Goal: Task Accomplishment & Management: Use online tool/utility

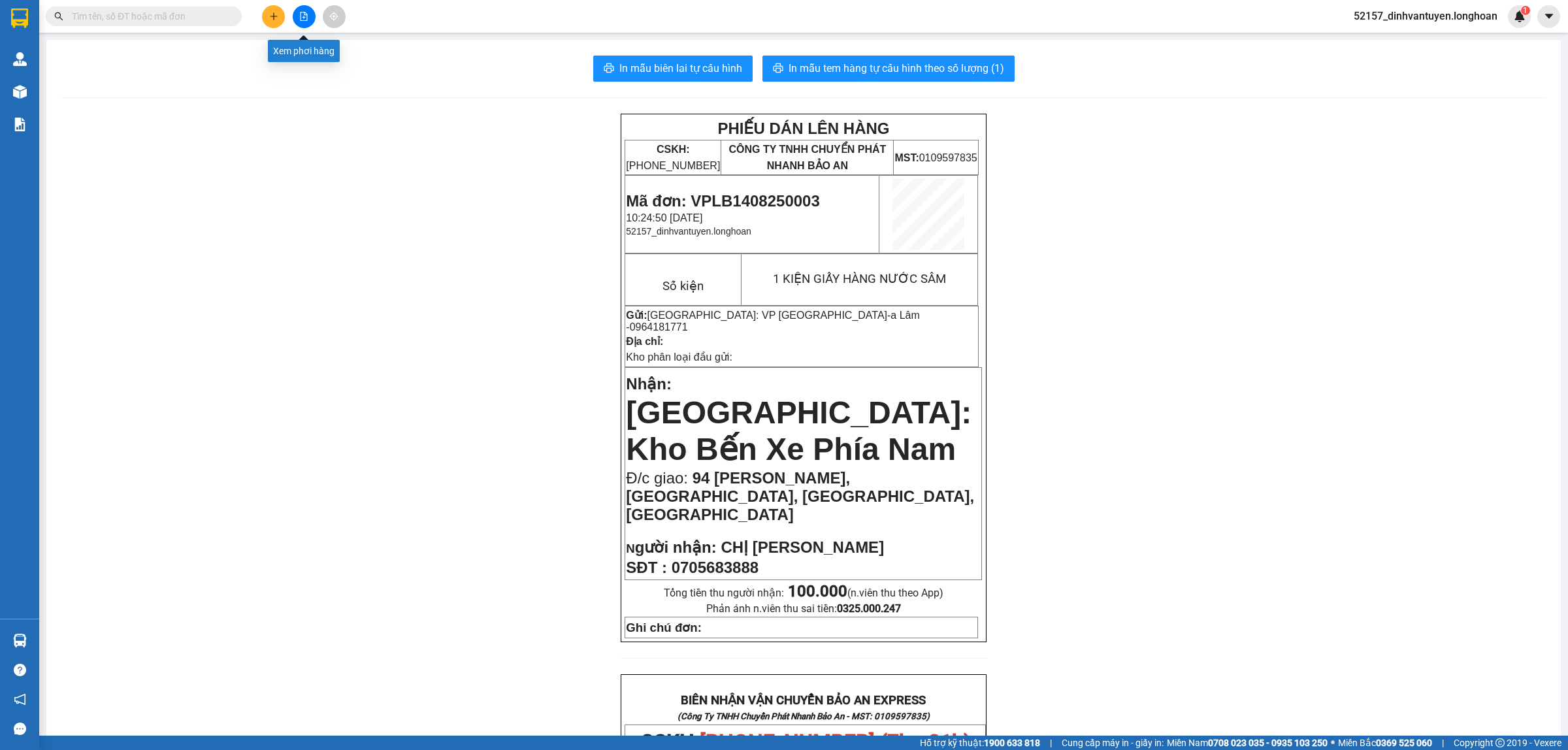
click at [300, 14] on icon "file-add" at bounding box center [304, 16] width 7 height 9
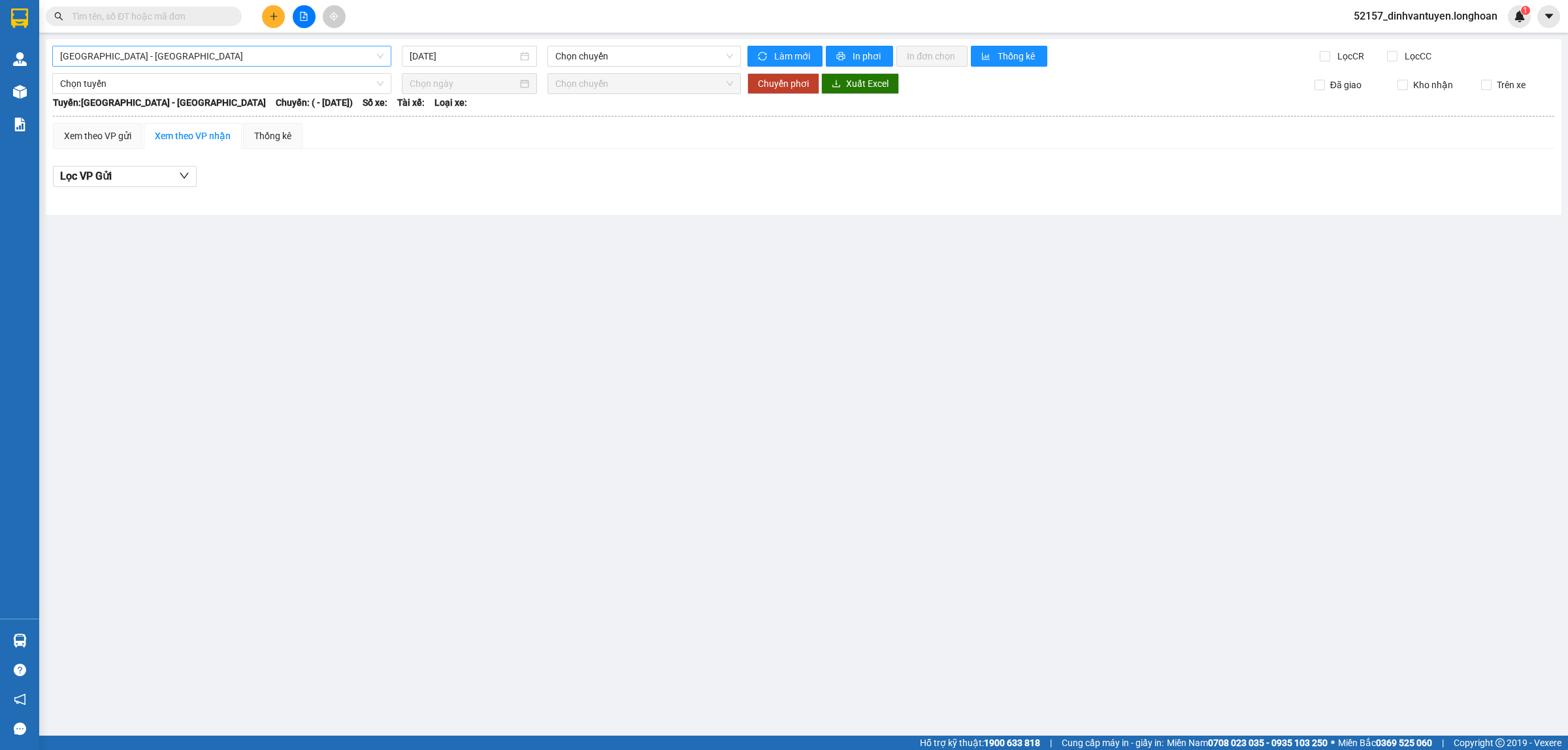
click at [314, 56] on span "[GEOGRAPHIC_DATA] - [GEOGRAPHIC_DATA]" at bounding box center [221, 56] width 323 height 19
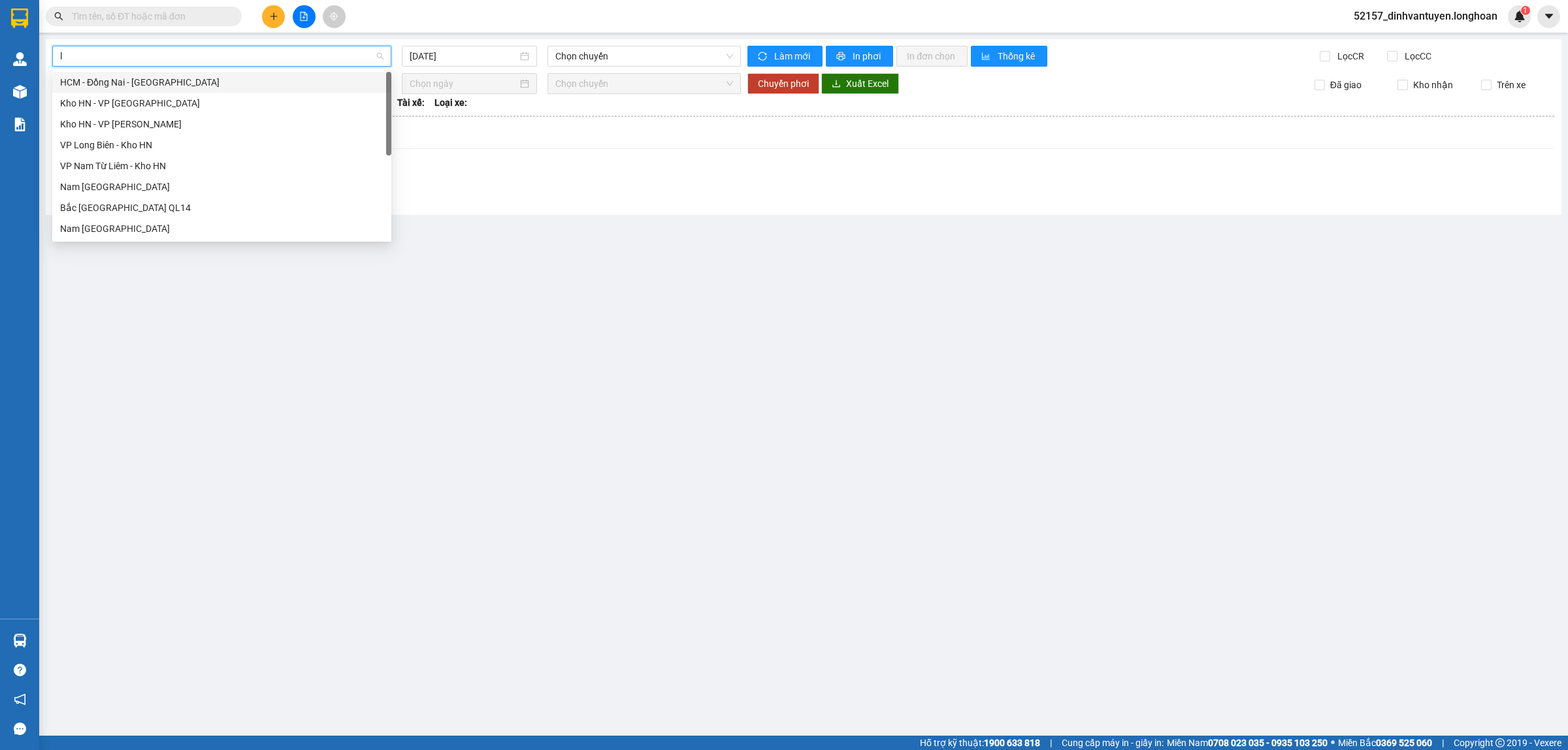
type input "lo"
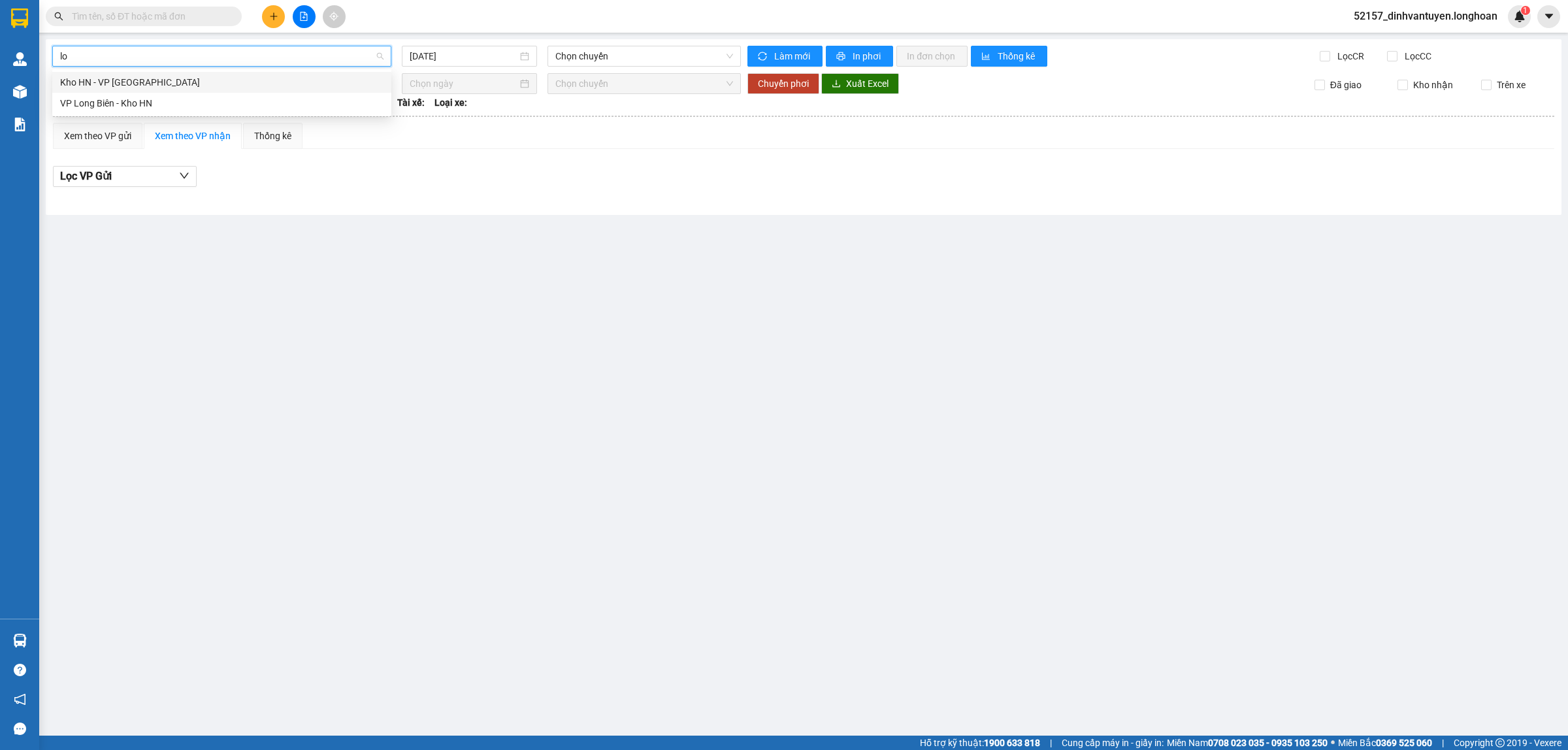
click at [156, 83] on div "Kho HN - VP [GEOGRAPHIC_DATA]" at bounding box center [221, 82] width 323 height 14
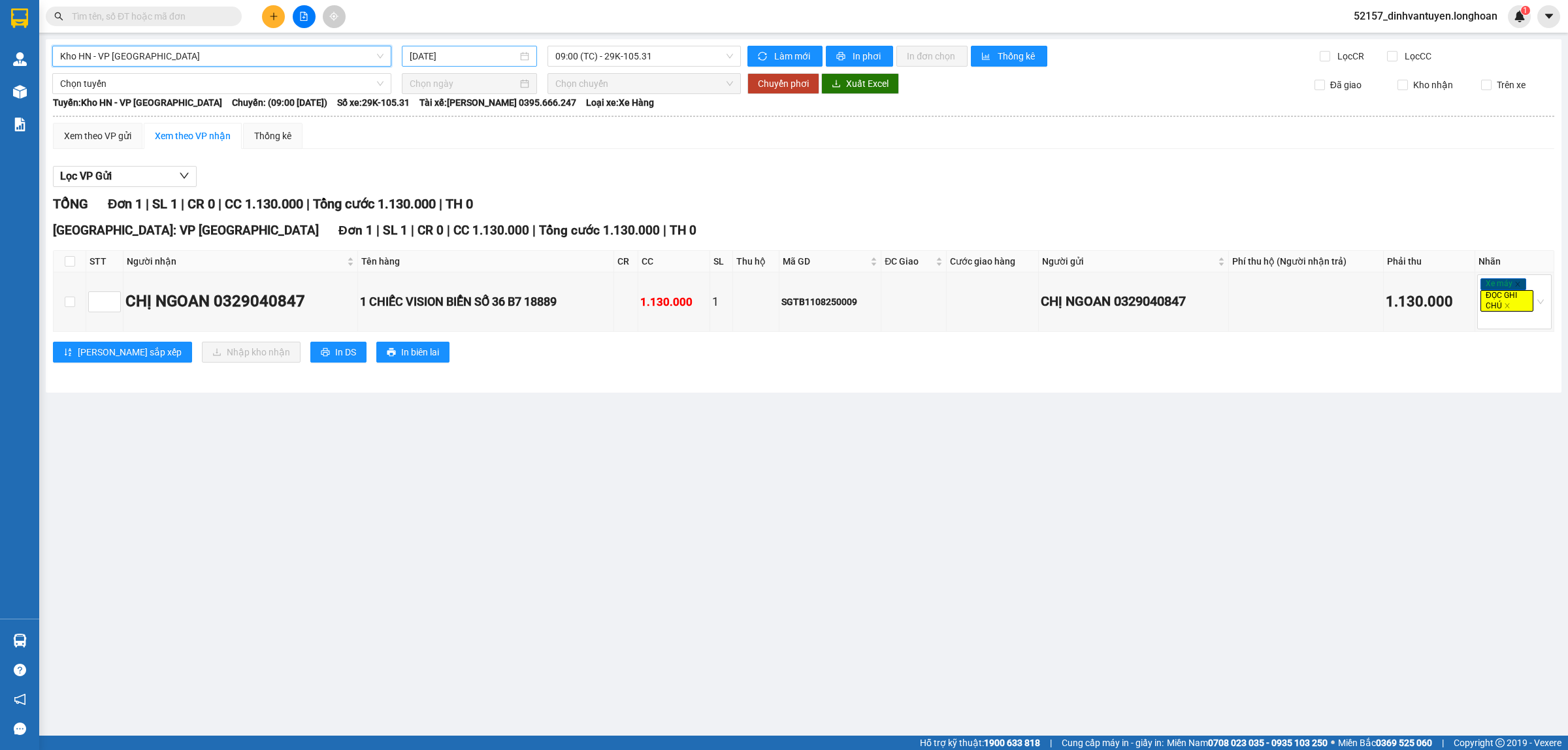
click at [497, 52] on input "[DATE]" at bounding box center [463, 56] width 107 height 14
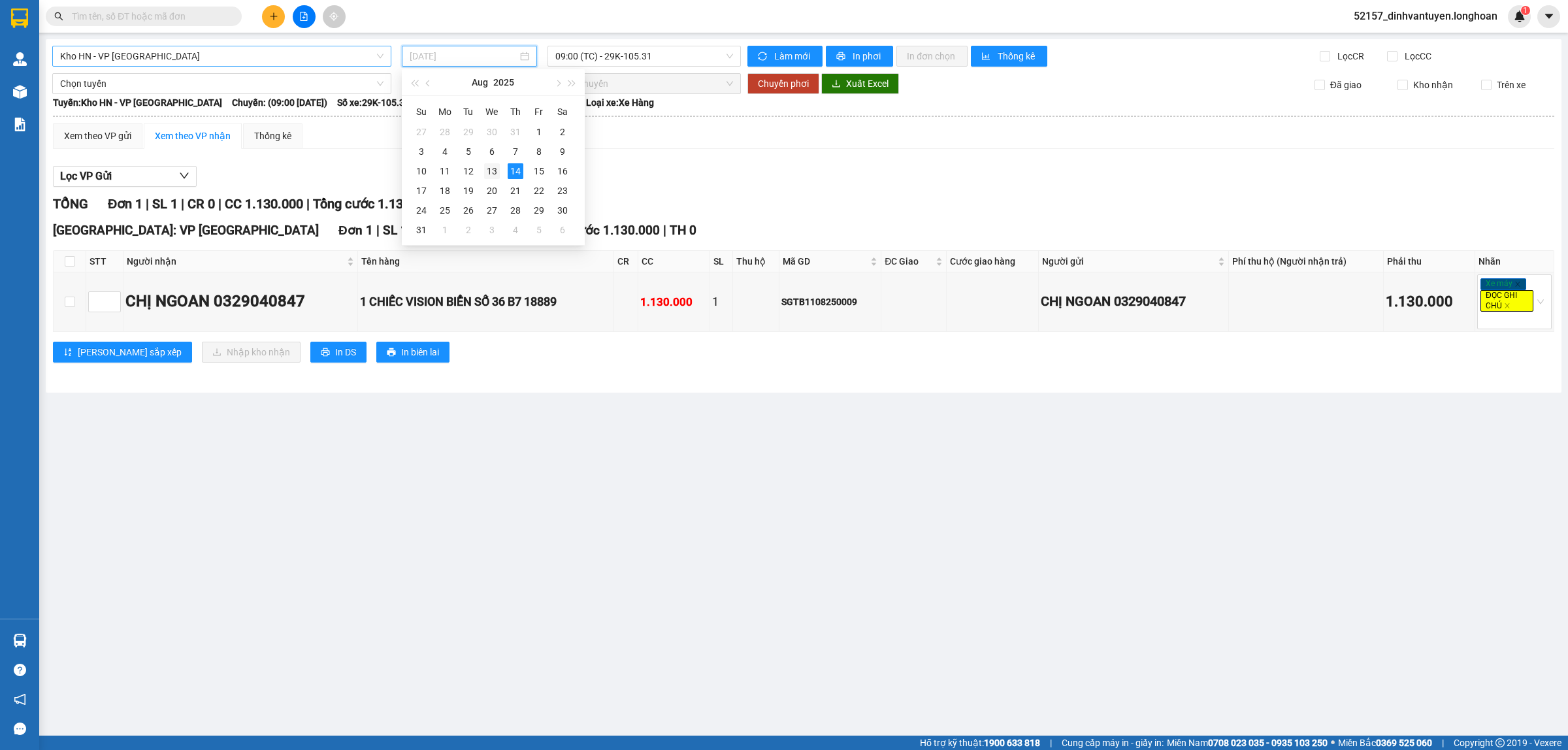
click at [494, 166] on div "13" at bounding box center [492, 171] width 16 height 16
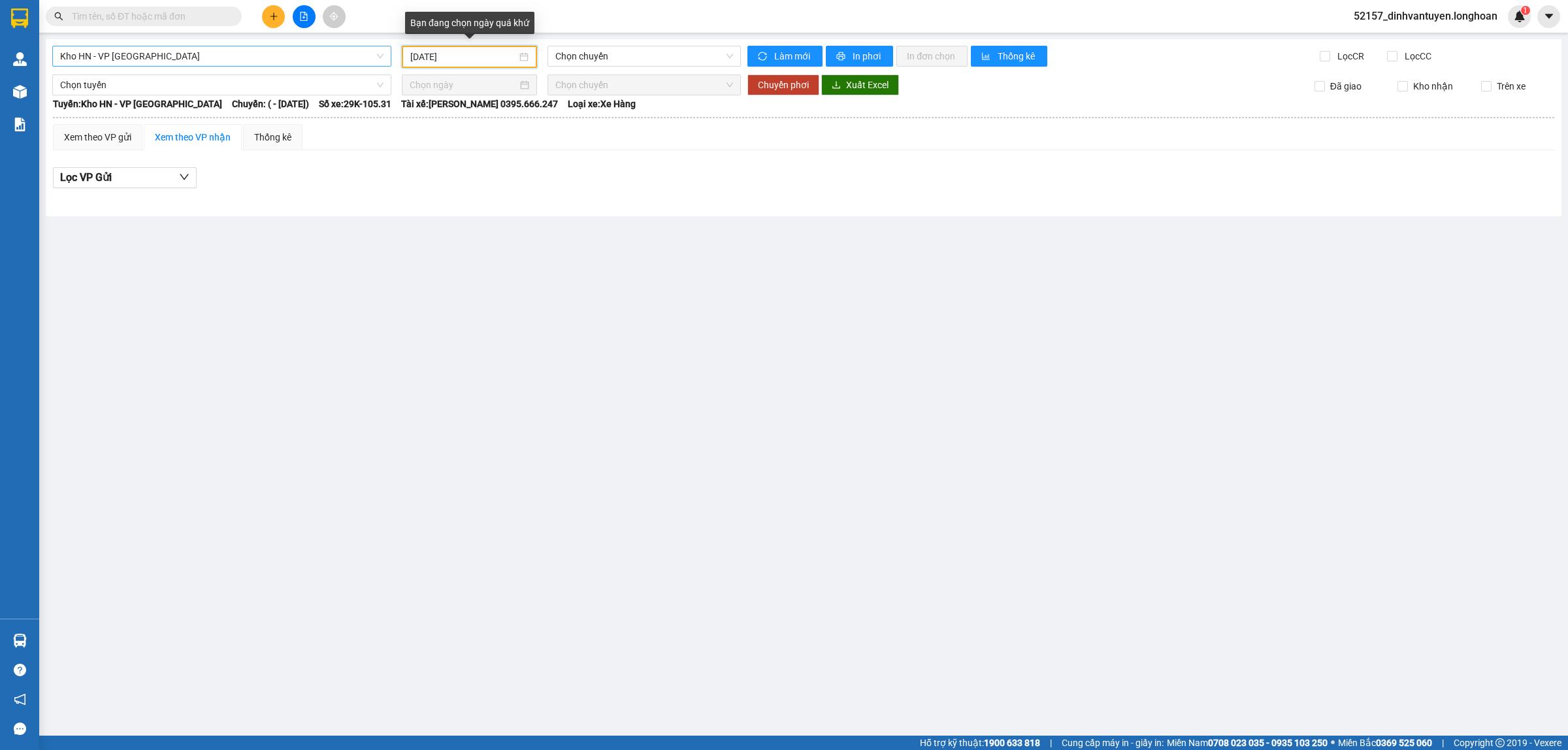
click at [470, 56] on input "[DATE]" at bounding box center [463, 56] width 107 height 14
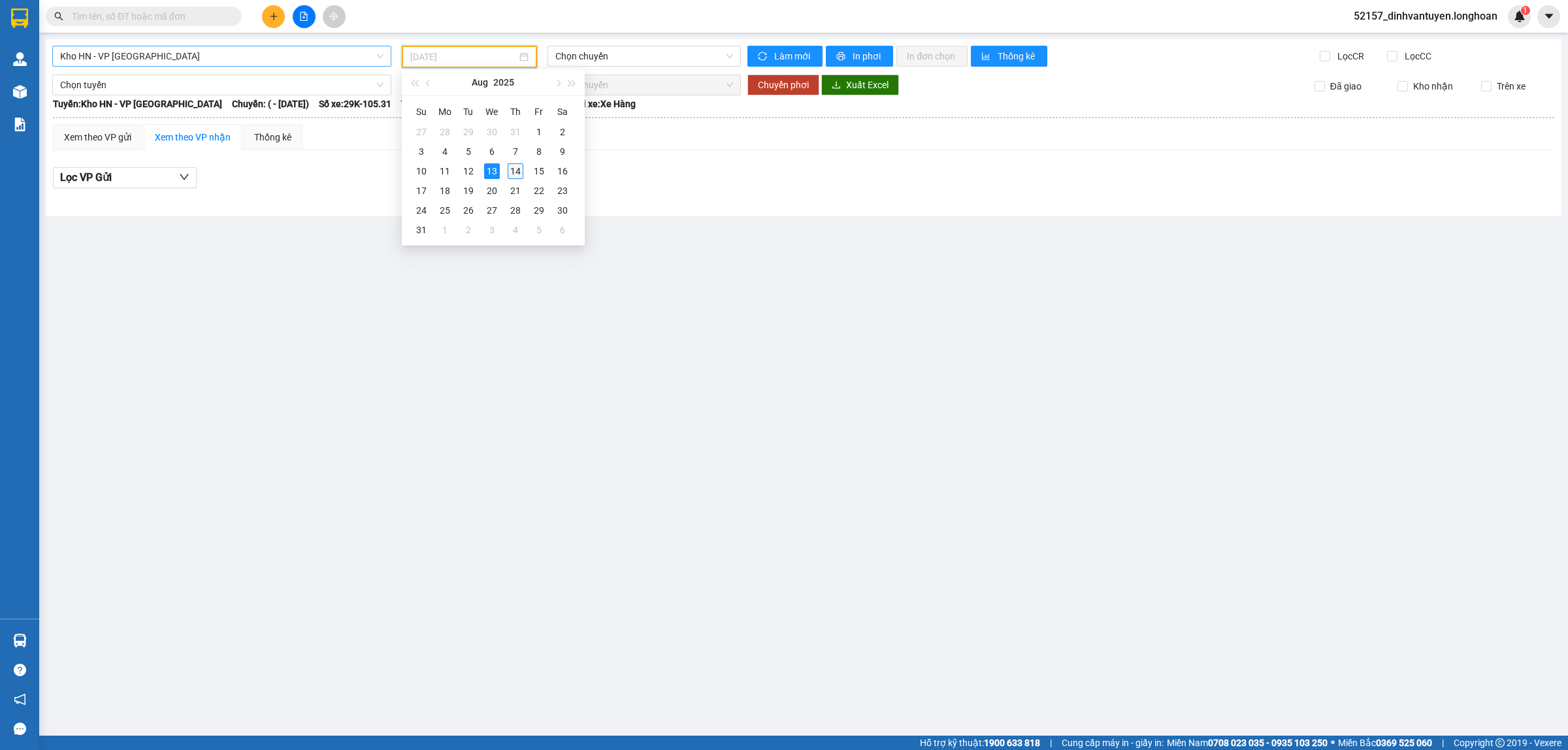
click at [517, 175] on div "14" at bounding box center [515, 171] width 16 height 16
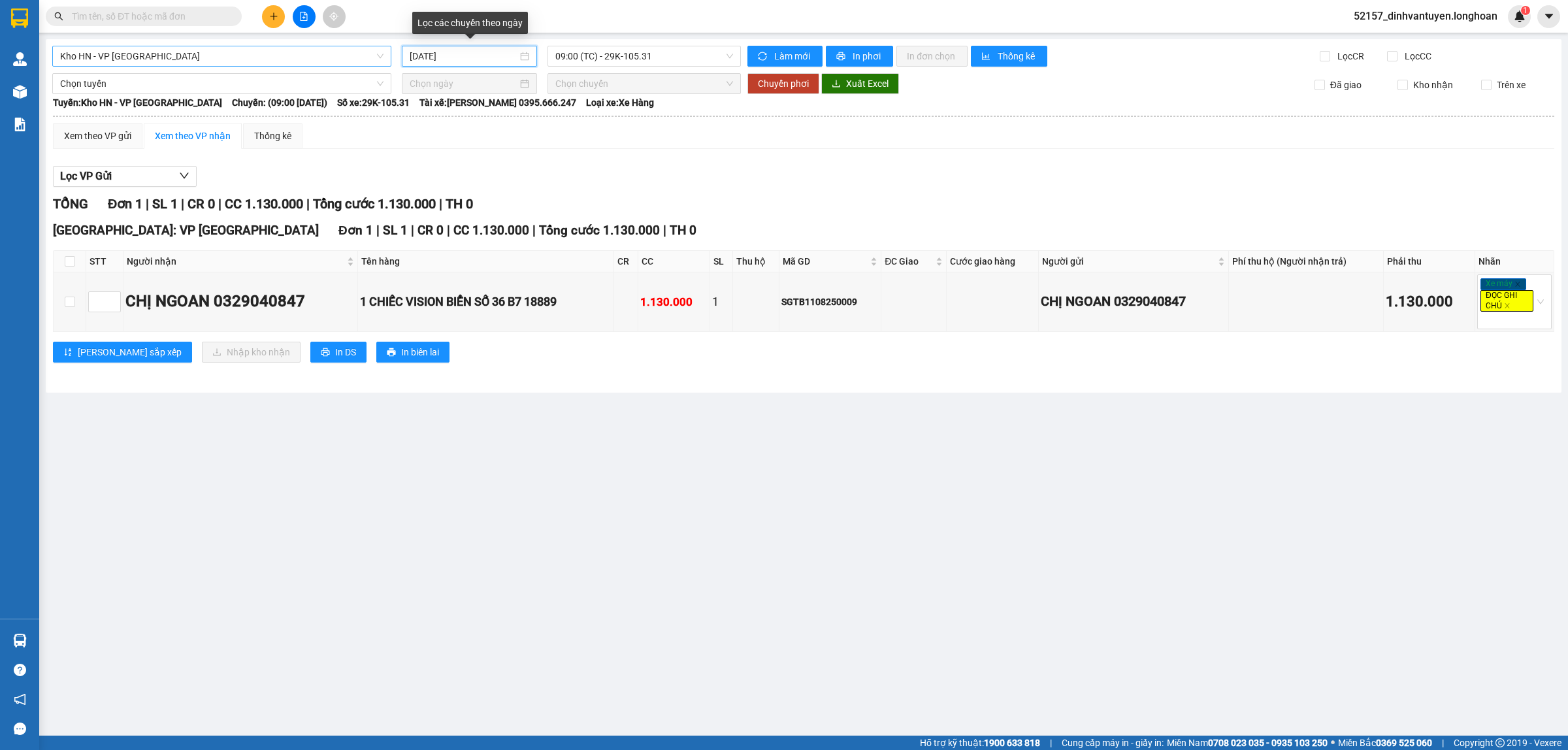
click at [499, 59] on input "[DATE]" at bounding box center [463, 56] width 107 height 14
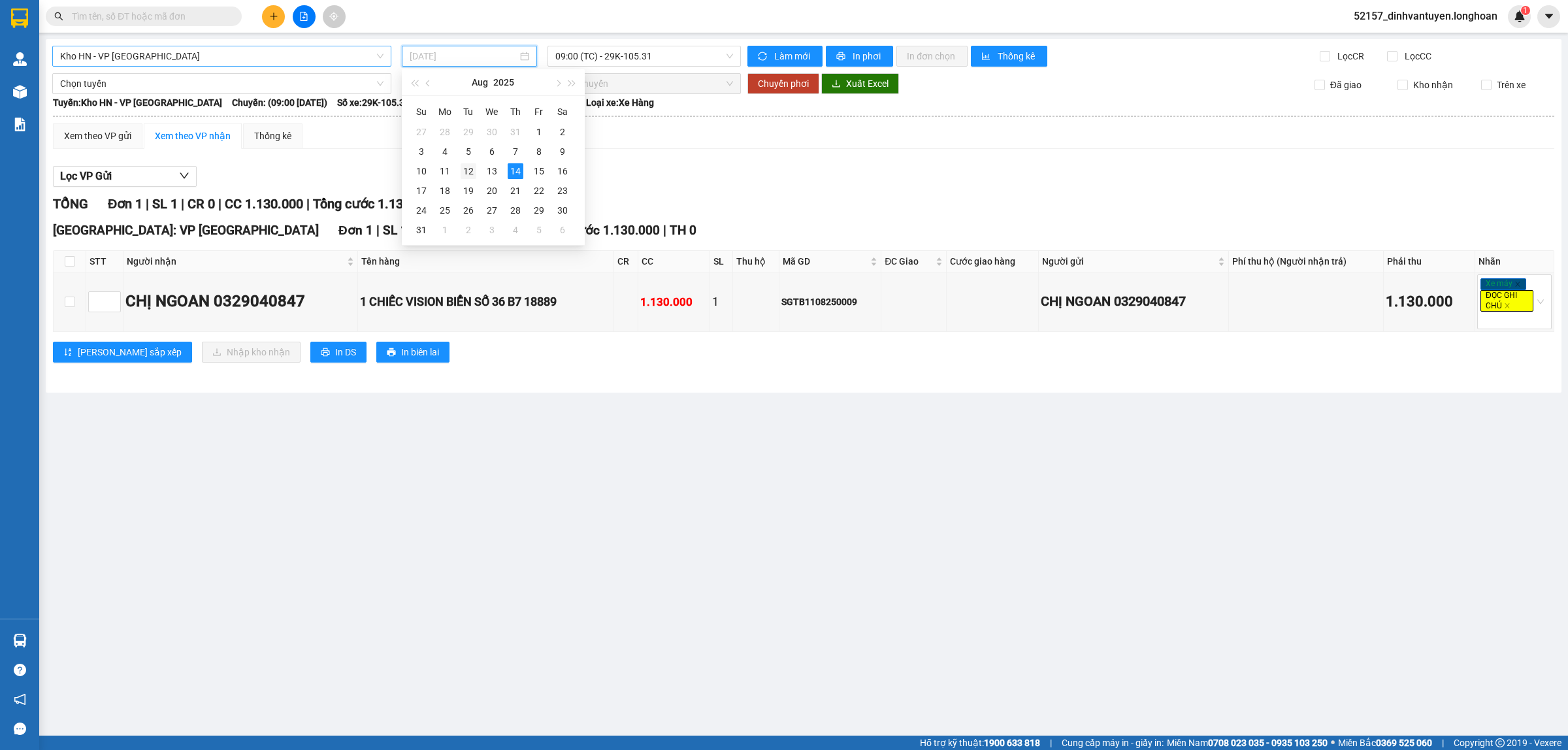
click at [466, 167] on div "12" at bounding box center [469, 171] width 16 height 16
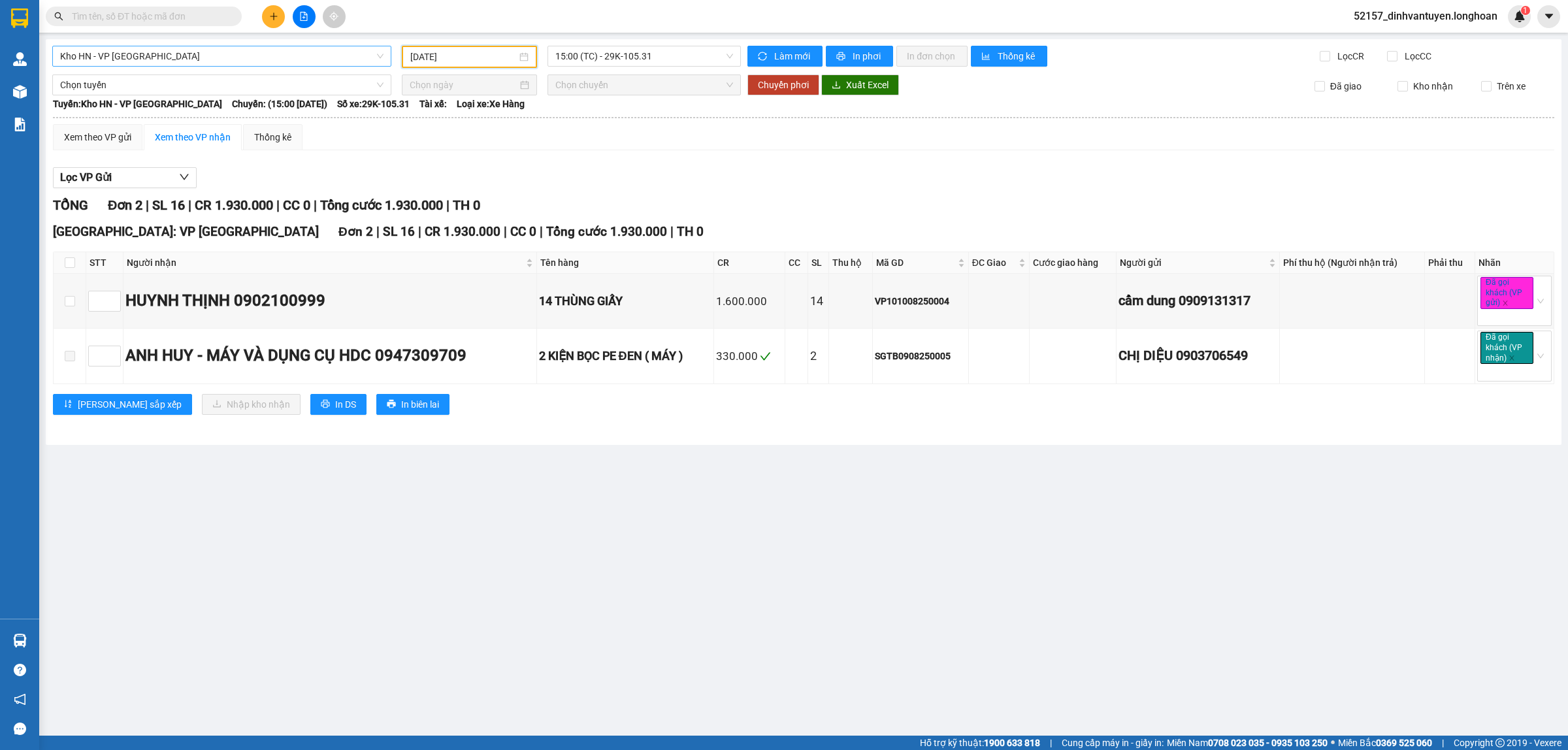
click at [526, 64] on div "[DATE]" at bounding box center [470, 56] width 136 height 22
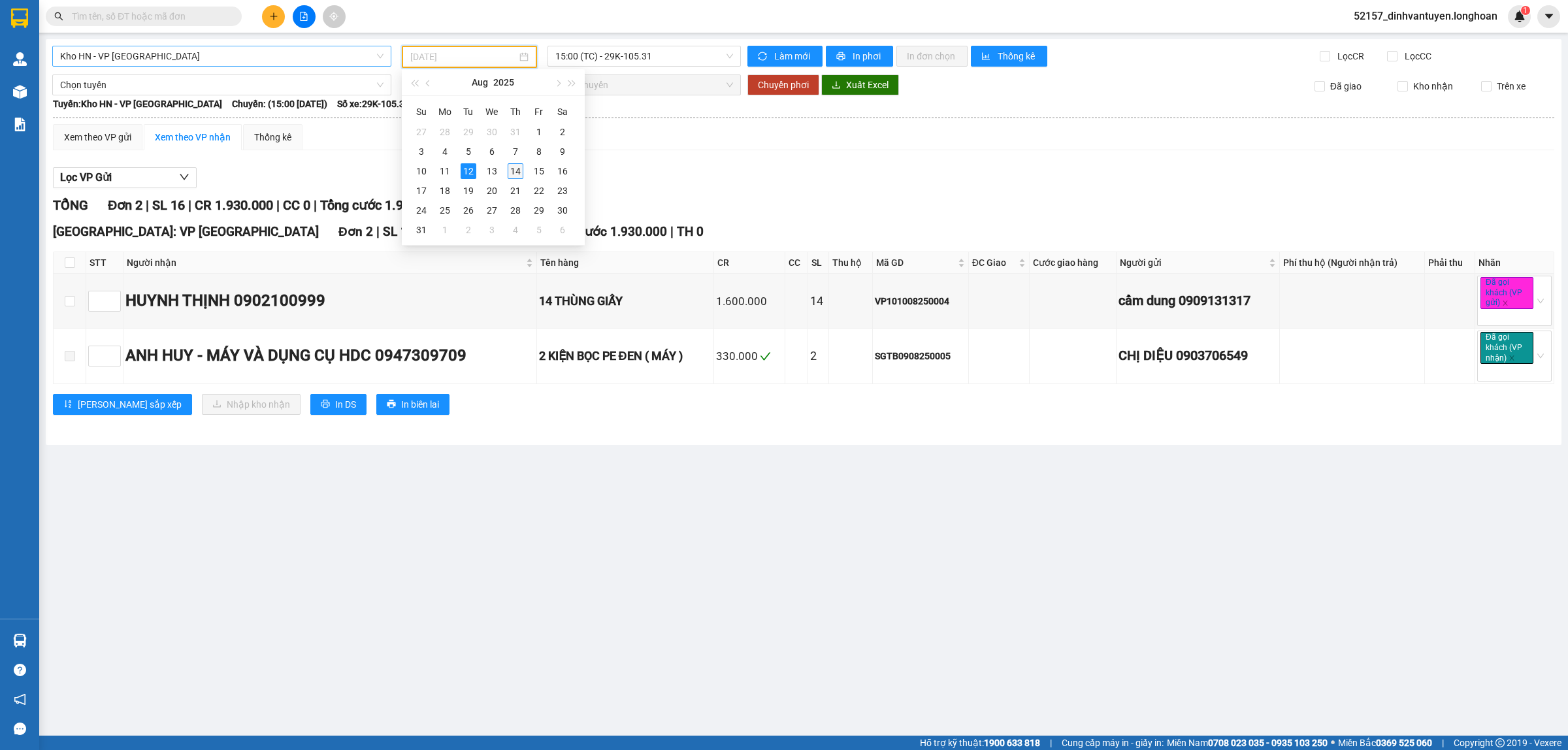
click at [517, 168] on div "14" at bounding box center [515, 171] width 16 height 16
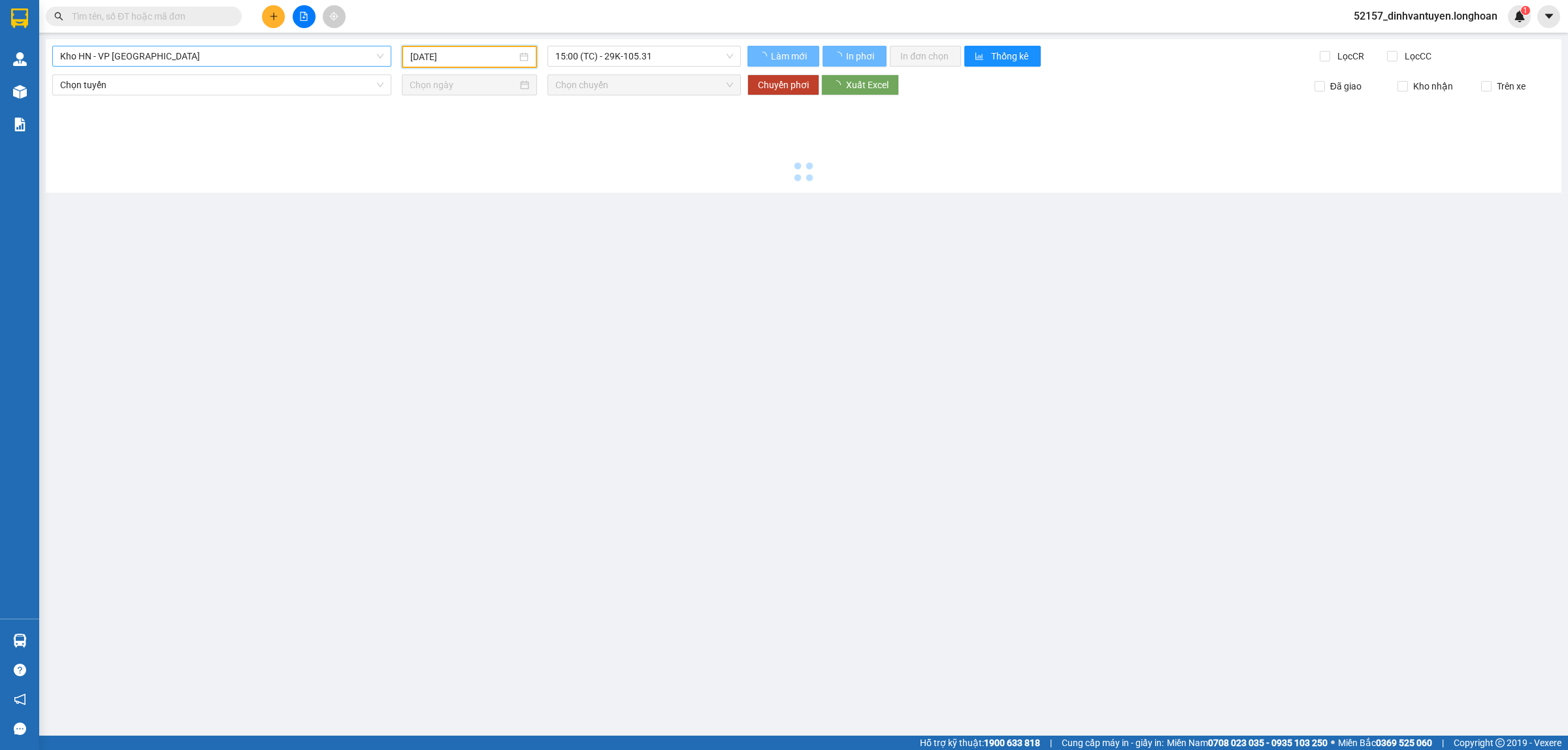
type input "[DATE]"
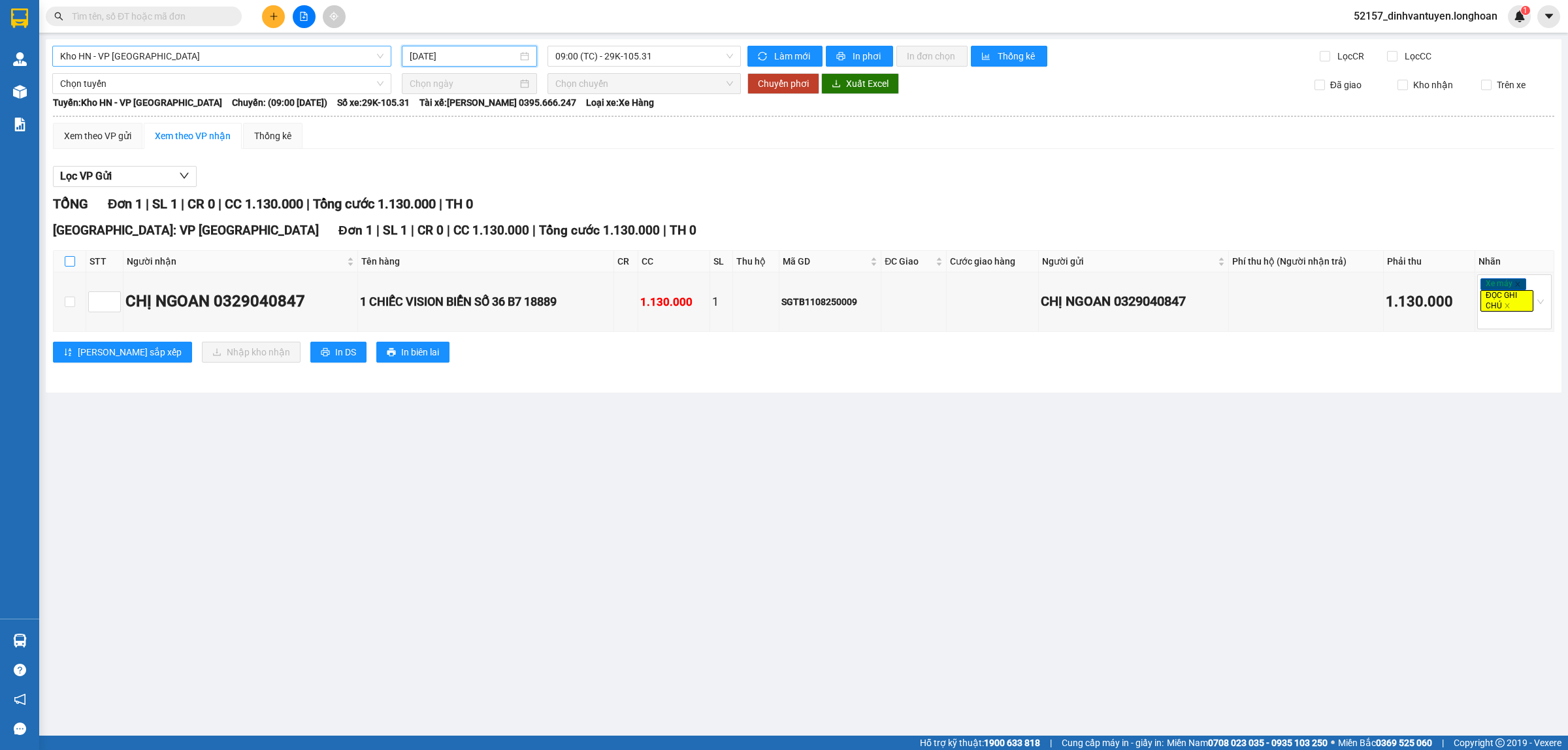
click at [66, 260] on input "checkbox" at bounding box center [70, 262] width 11 height 11
checkbox input "true"
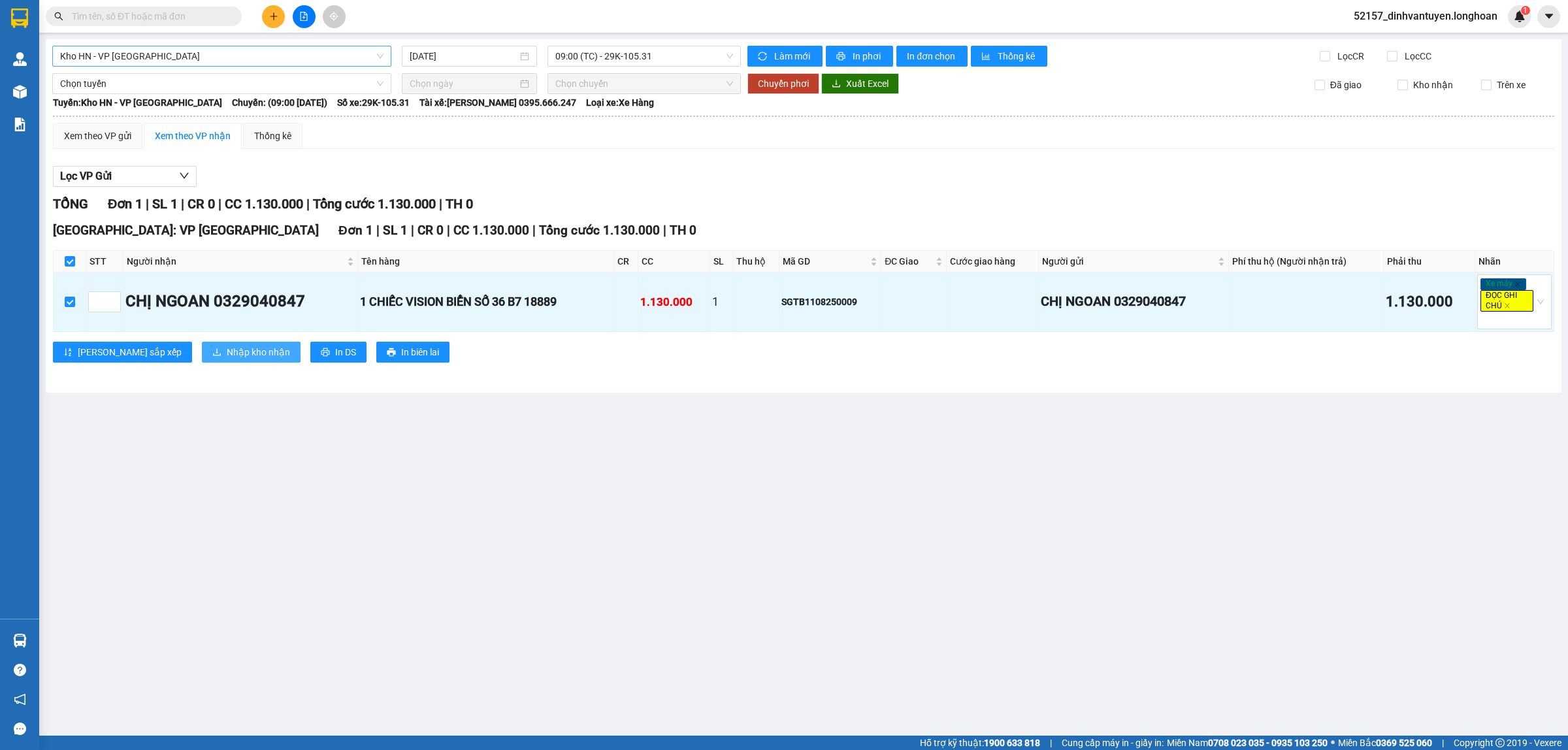
click at [226, 354] on span "Nhập kho nhận" at bounding box center [258, 353] width 63 height 14
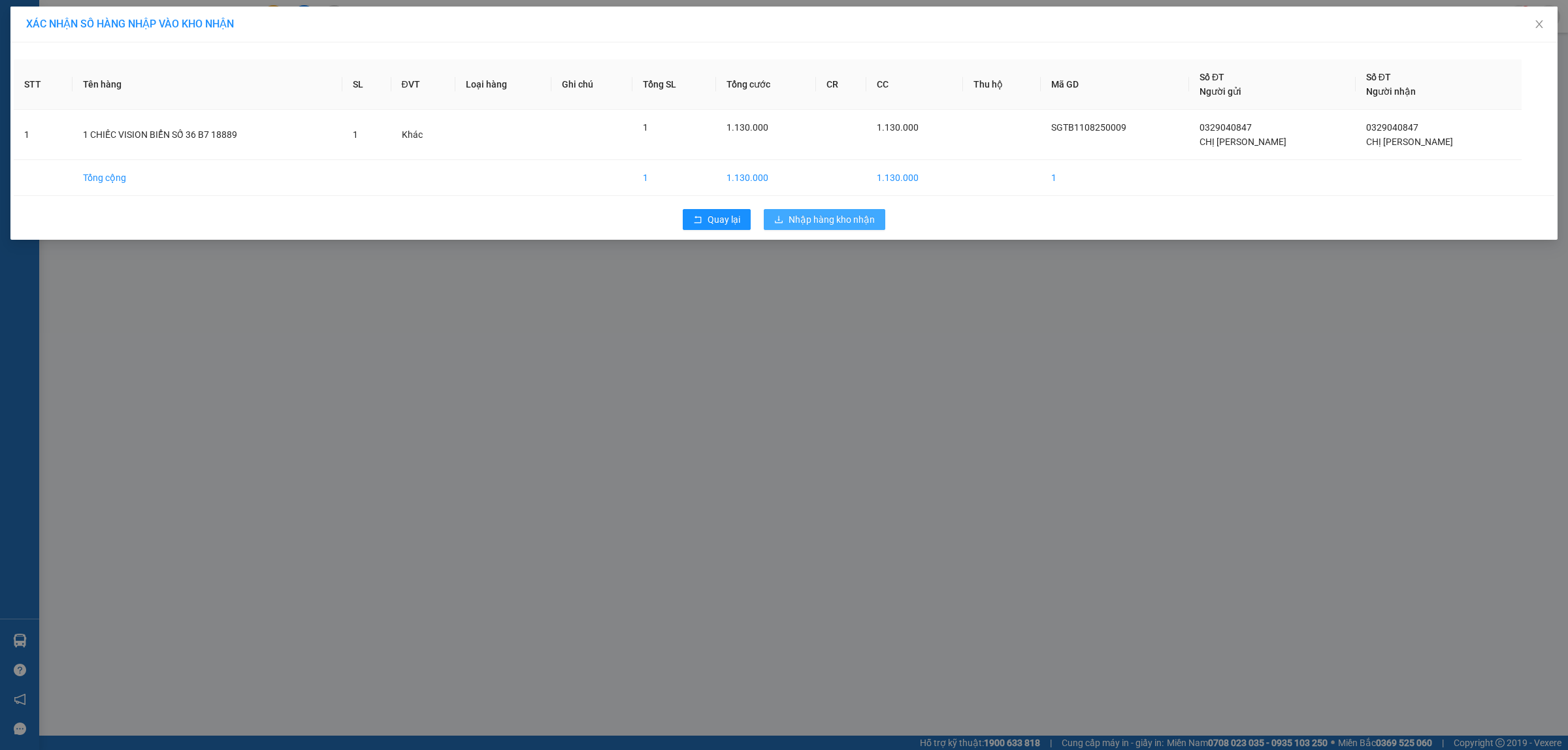
click at [821, 219] on span "Nhập hàng kho nhận" at bounding box center [832, 219] width 86 height 14
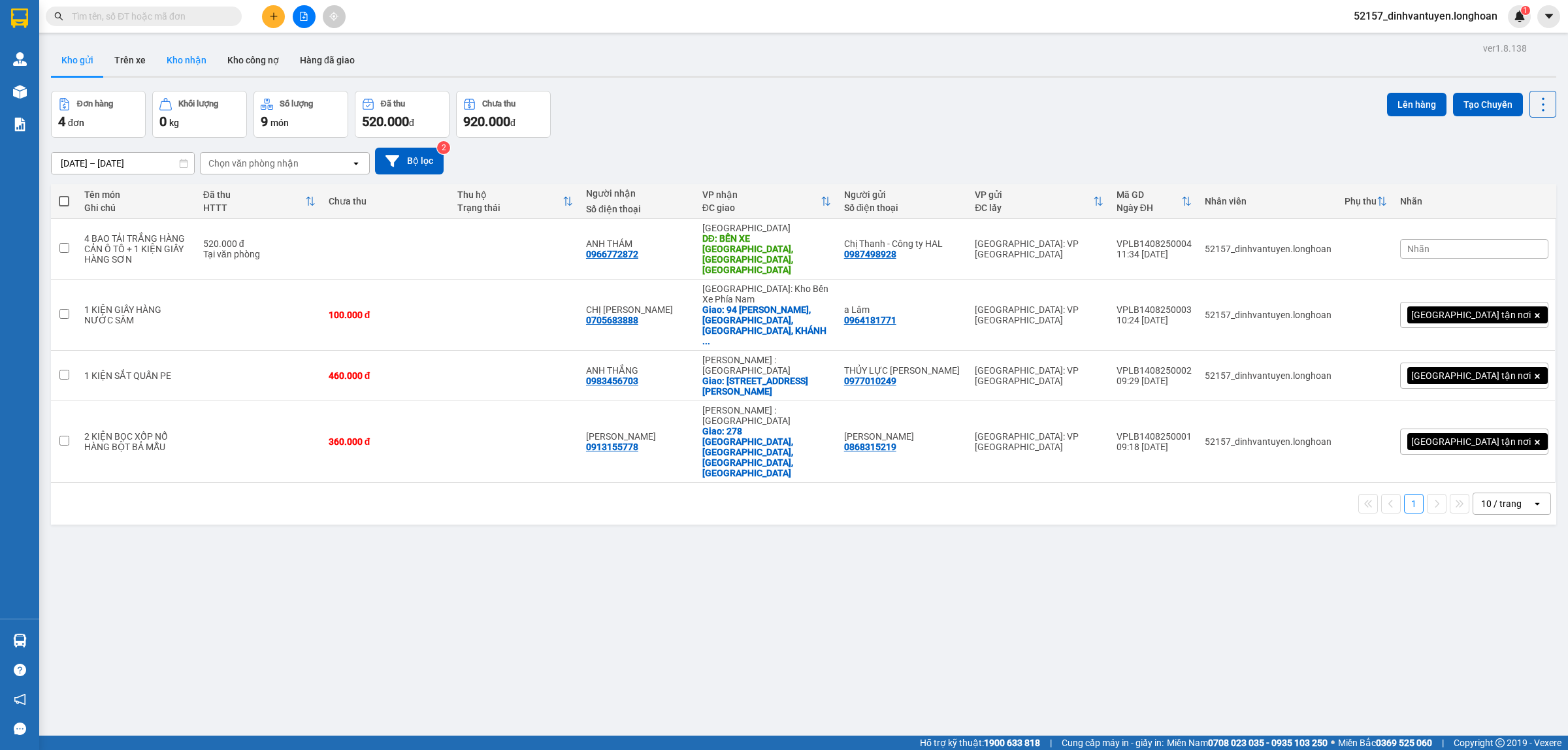
click at [171, 66] on button "Kho nhận" at bounding box center [186, 60] width 61 height 32
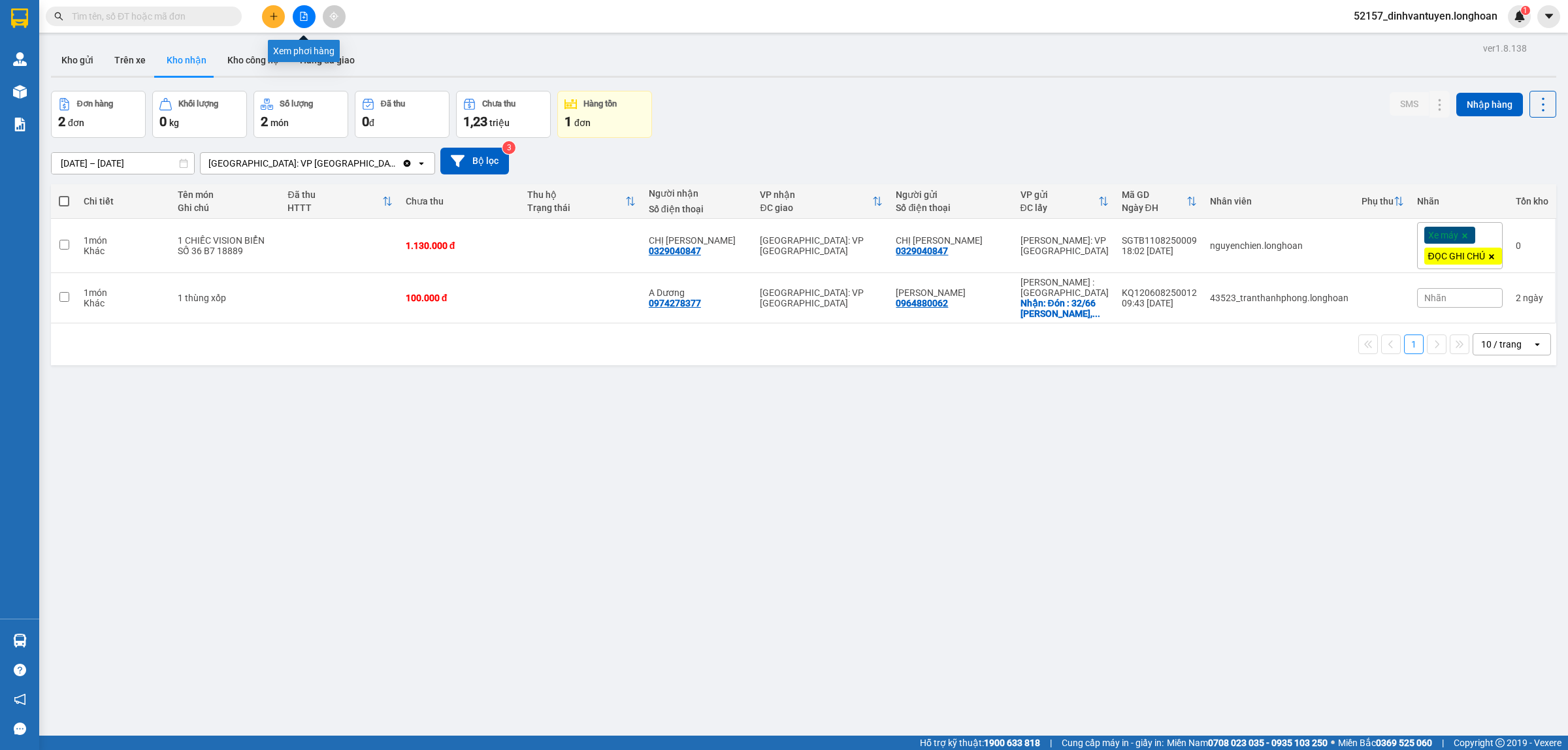
click at [305, 21] on button at bounding box center [304, 17] width 23 height 23
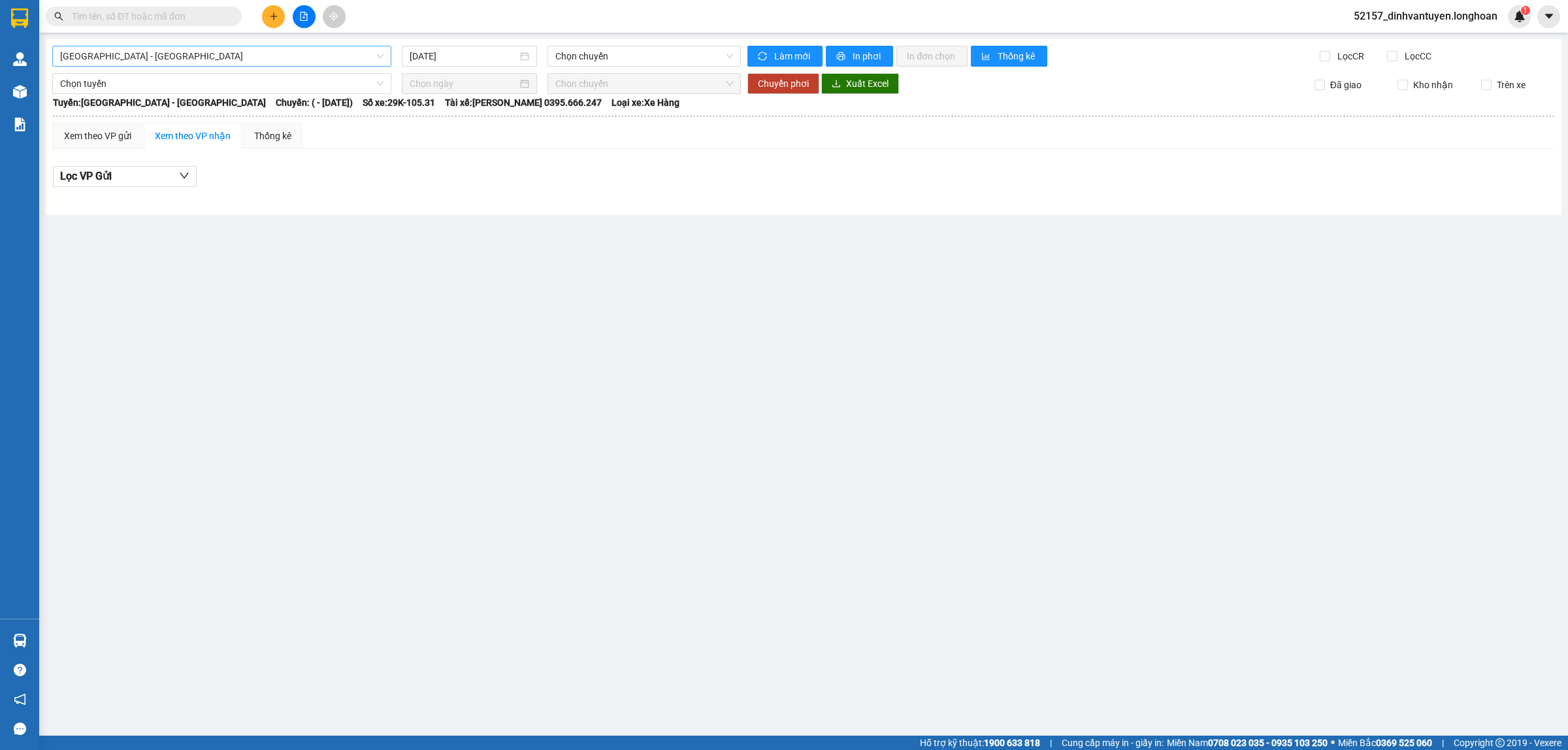
click at [229, 62] on span "[GEOGRAPHIC_DATA] - [GEOGRAPHIC_DATA]" at bounding box center [221, 56] width 323 height 19
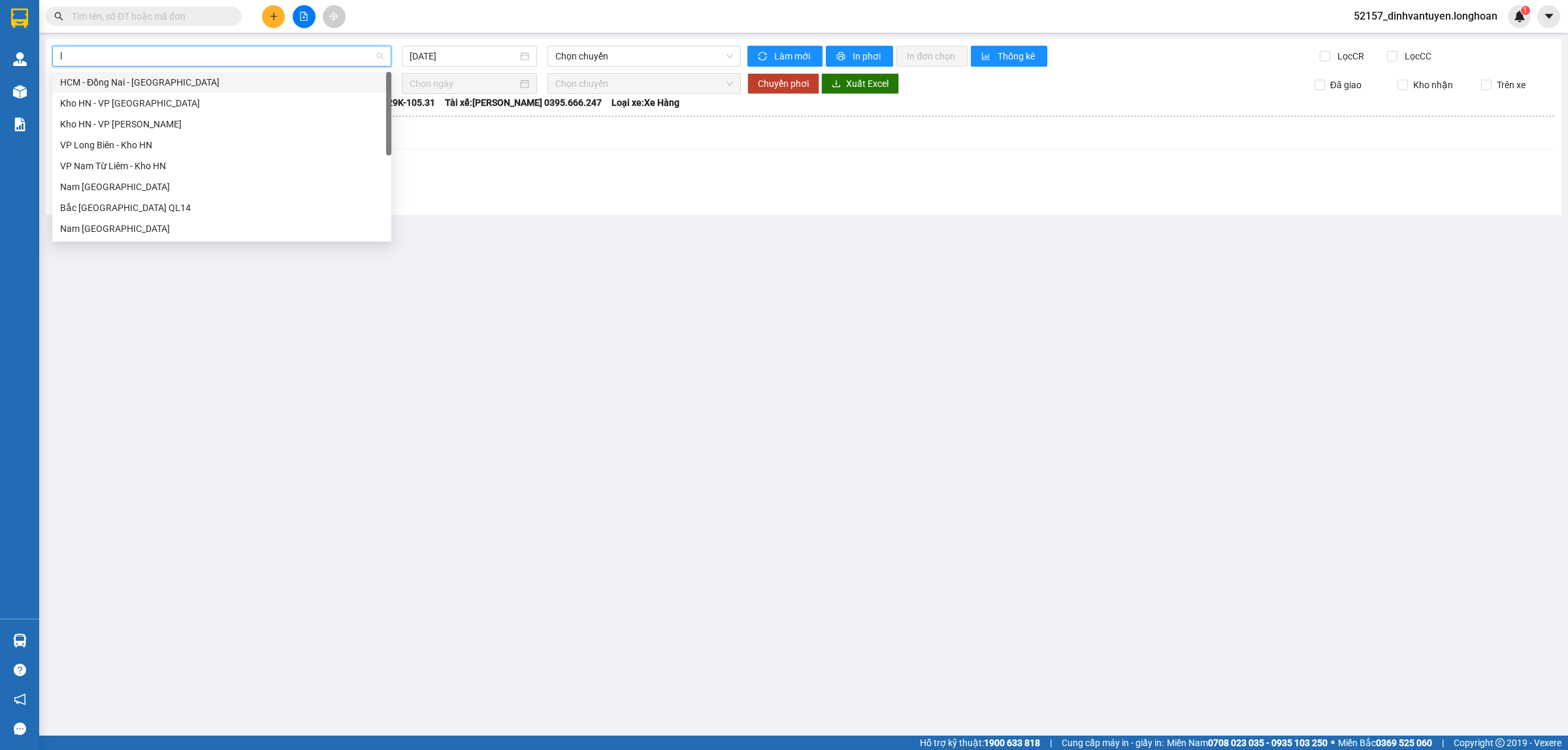
type input "lo"
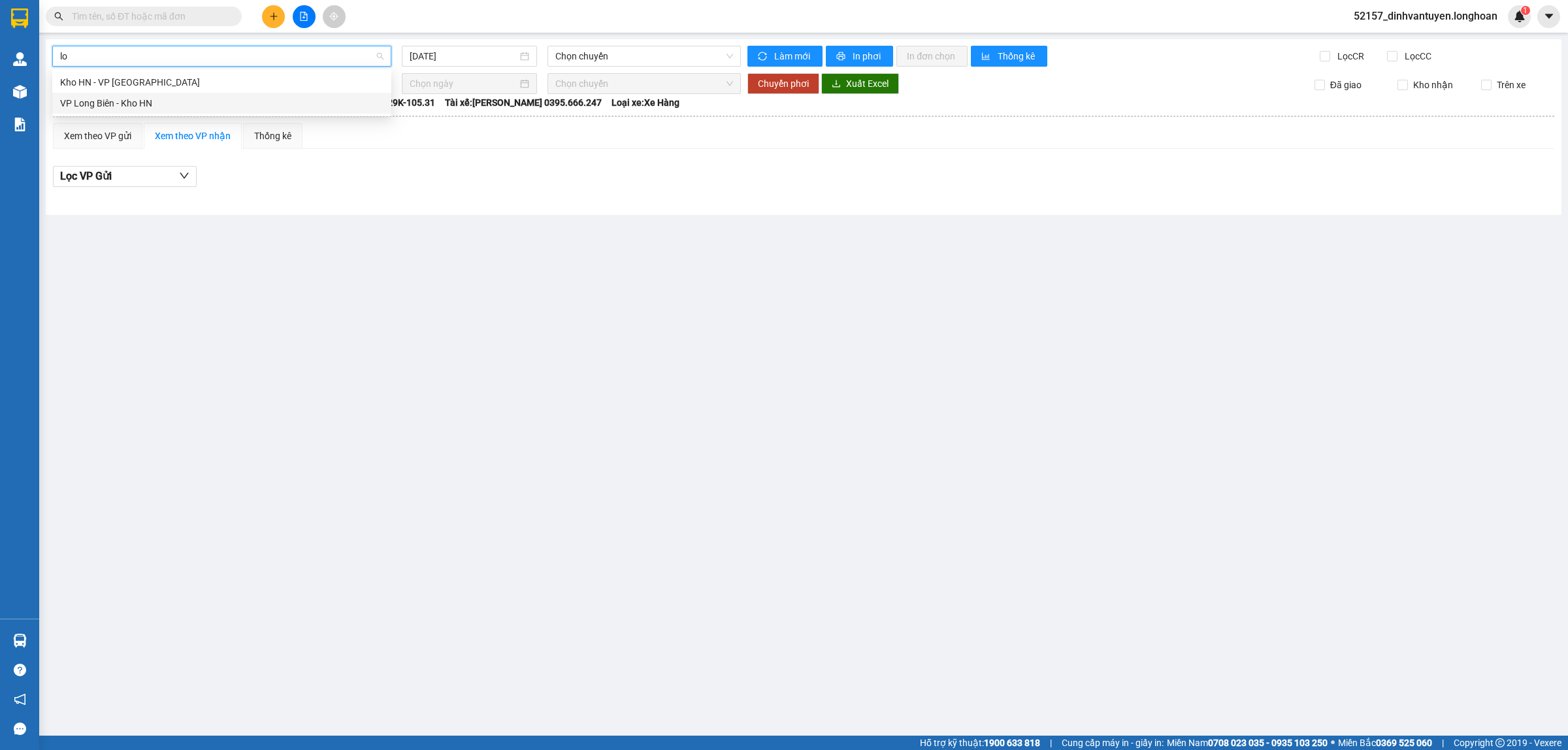
click at [152, 102] on div "VP Long Biên - Kho HN" at bounding box center [221, 103] width 323 height 14
type input "[DATE]"
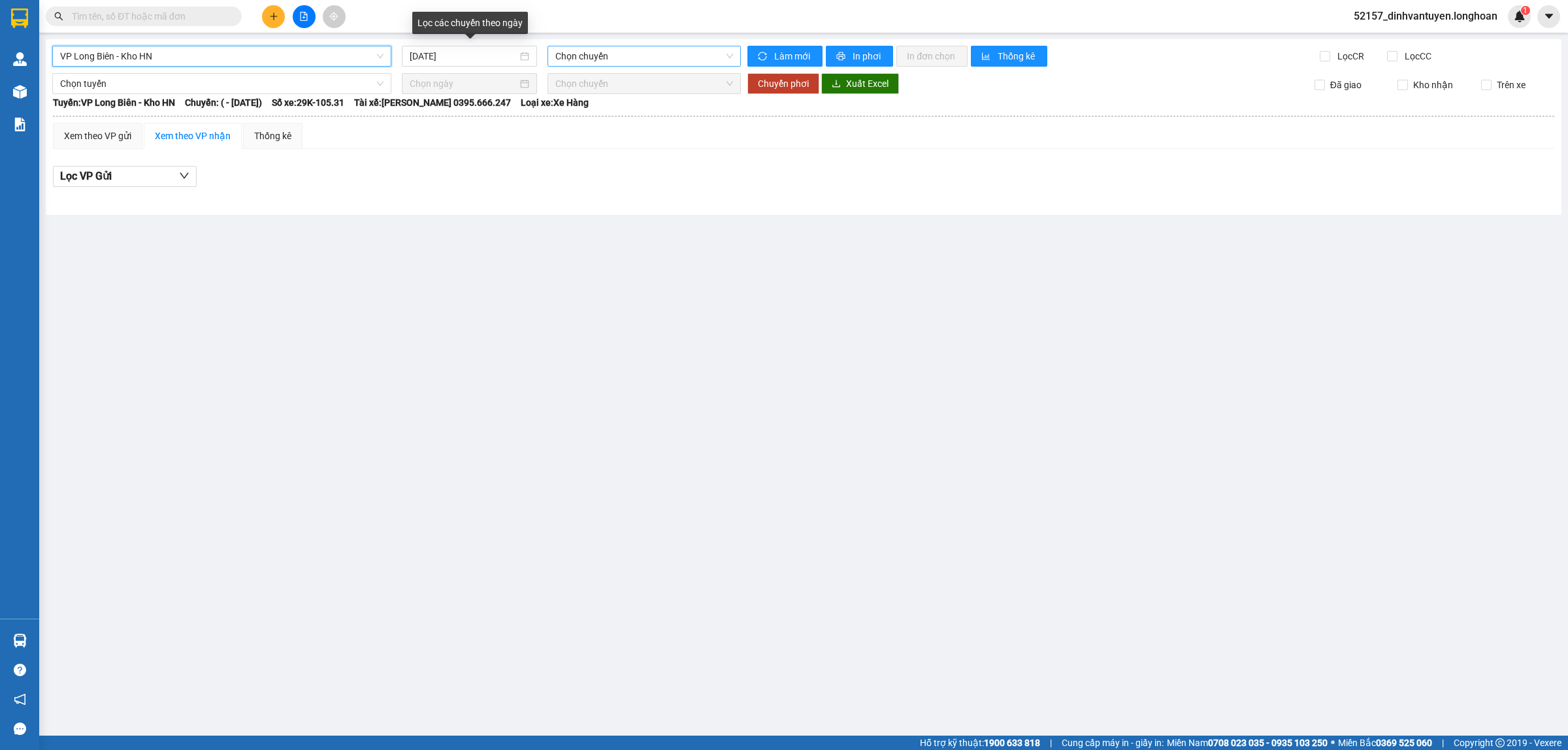
drag, startPoint x: 582, startPoint y: 56, endPoint x: 592, endPoint y: 62, distance: 11.7
click at [583, 56] on span "Chọn chuyến" at bounding box center [644, 56] width 178 height 19
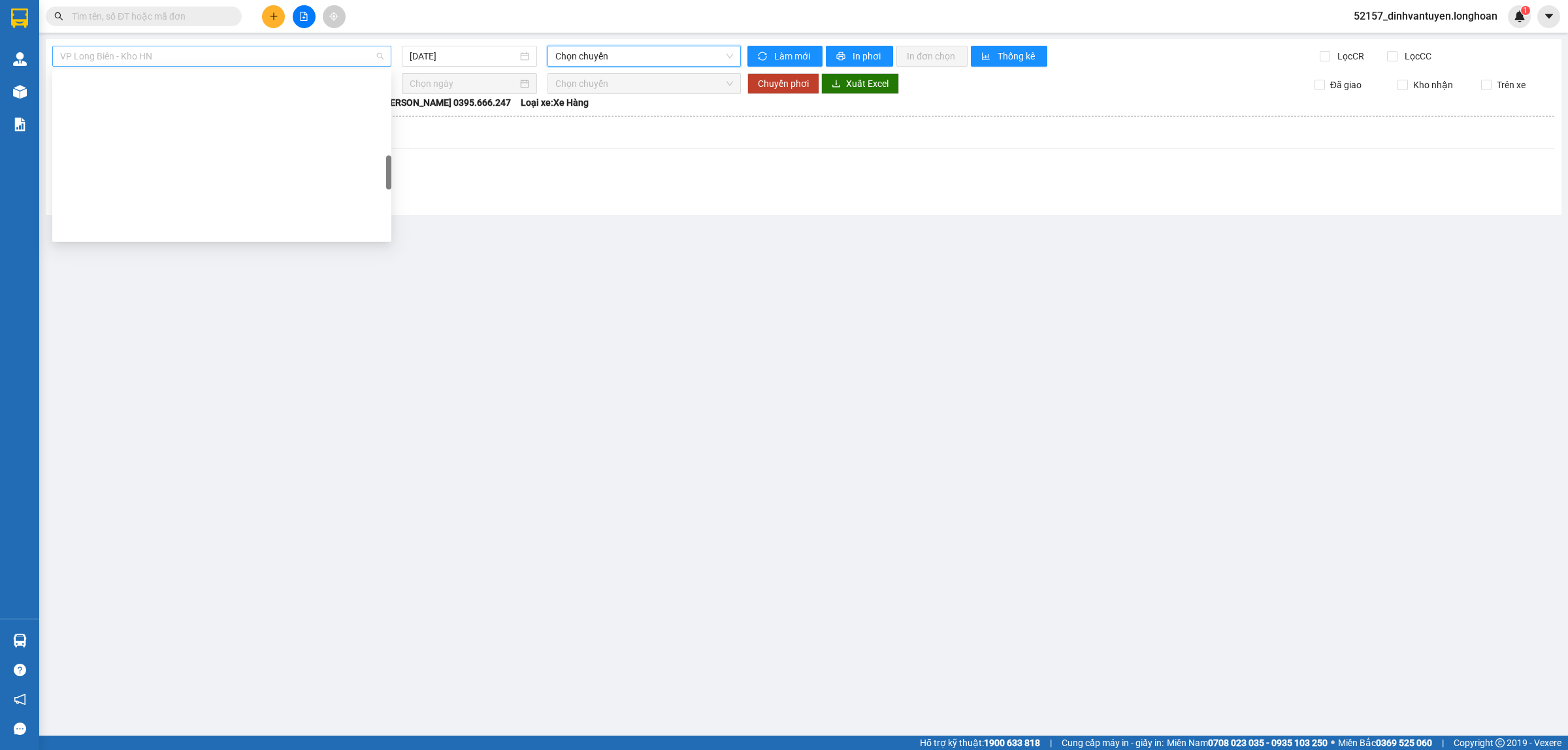
click at [269, 62] on span "VP Long Biên - Kho HN" at bounding box center [221, 56] width 323 height 19
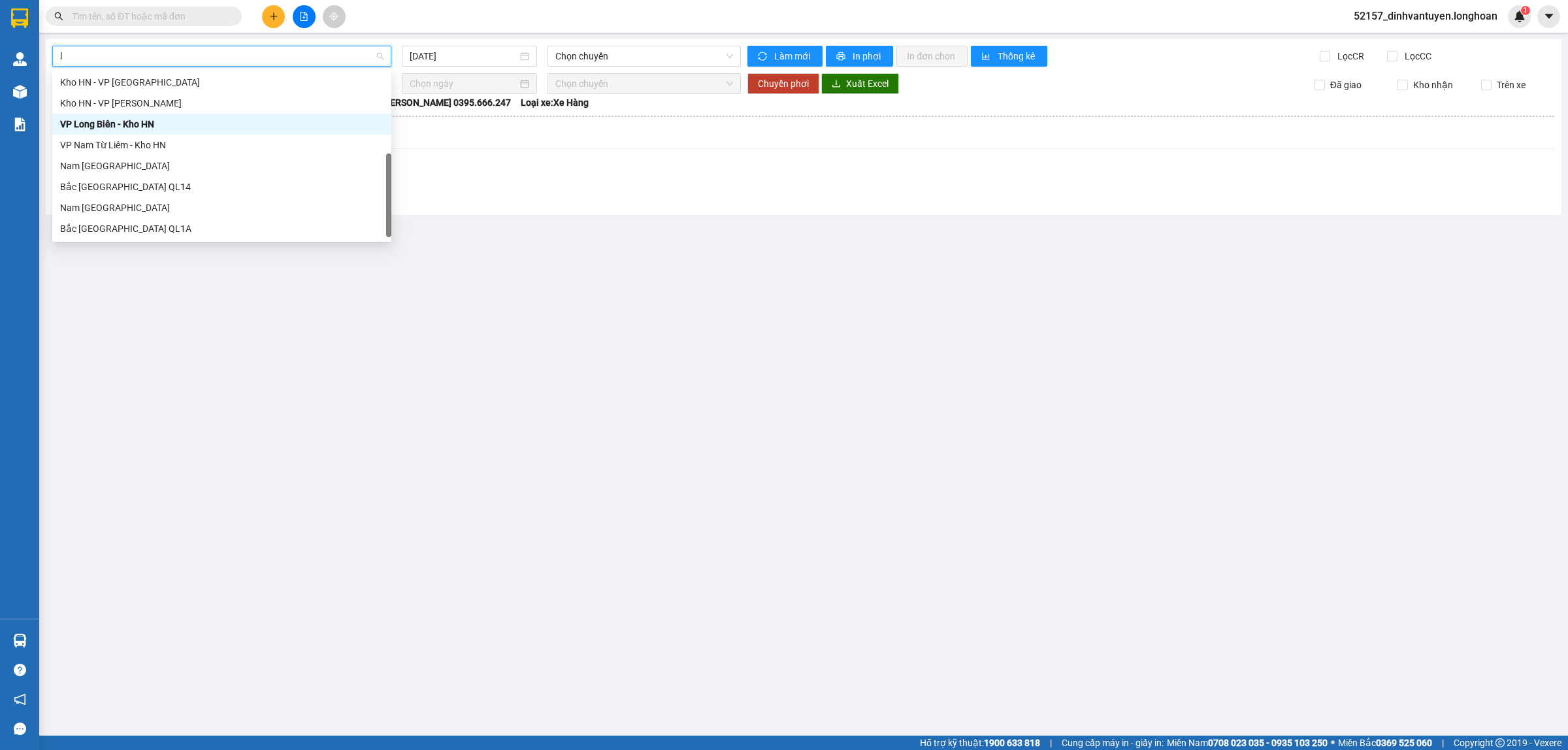
scroll to position [20, 0]
type input "lo"
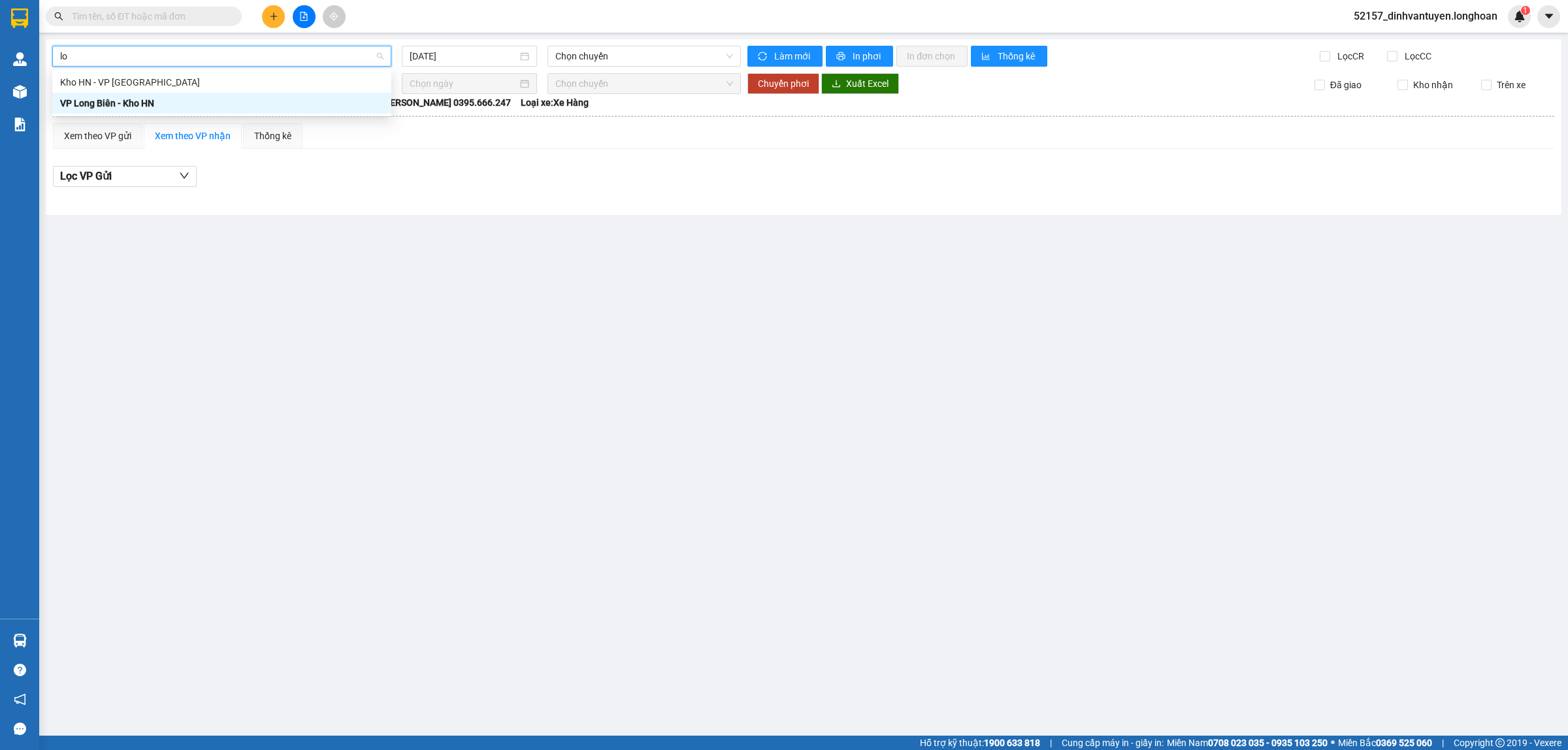
scroll to position [0, 0]
click at [176, 83] on div "Kho HN - VP [GEOGRAPHIC_DATA]" at bounding box center [221, 82] width 323 height 14
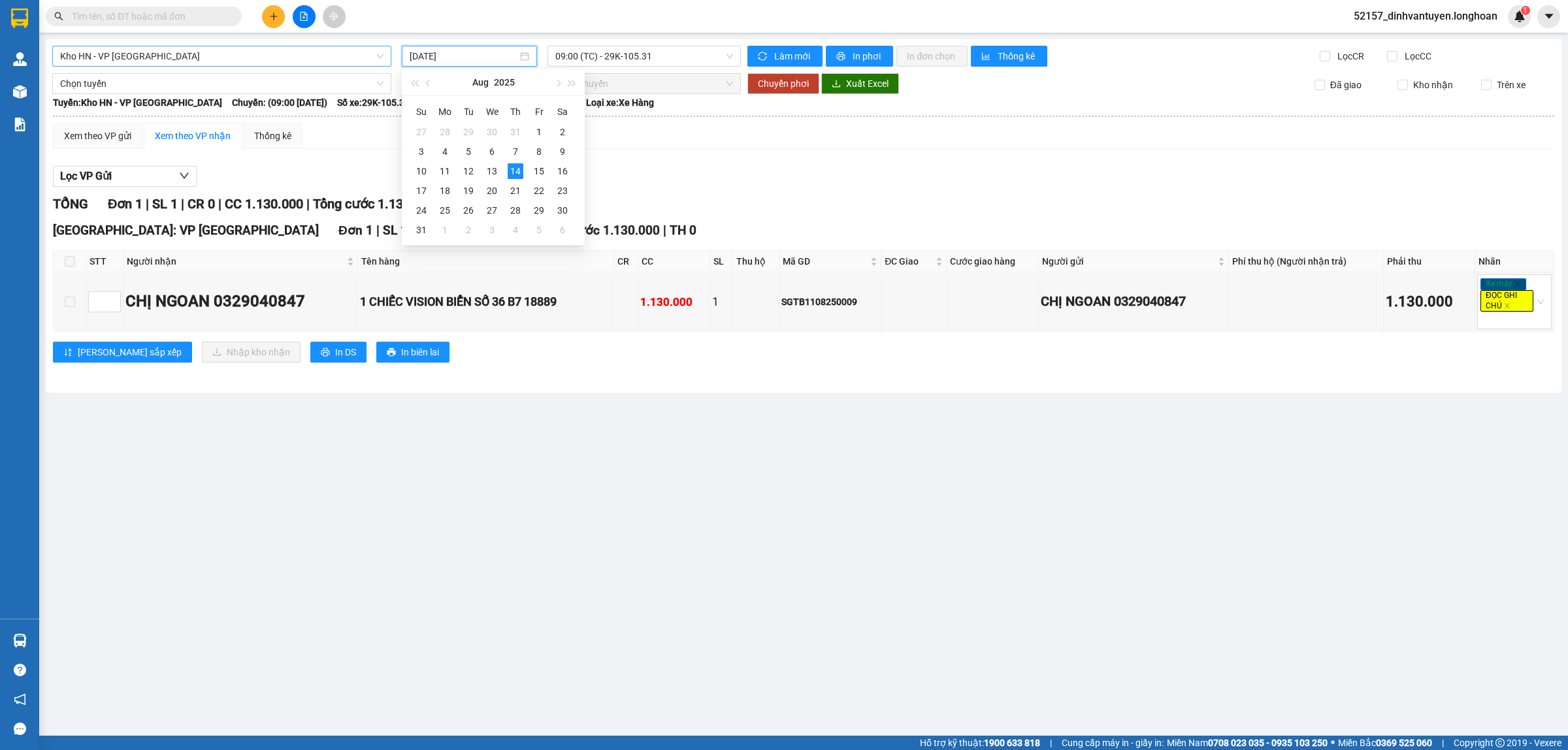
click at [462, 62] on input "[DATE]" at bounding box center [463, 56] width 107 height 14
click at [494, 167] on div "13" at bounding box center [492, 171] width 16 height 16
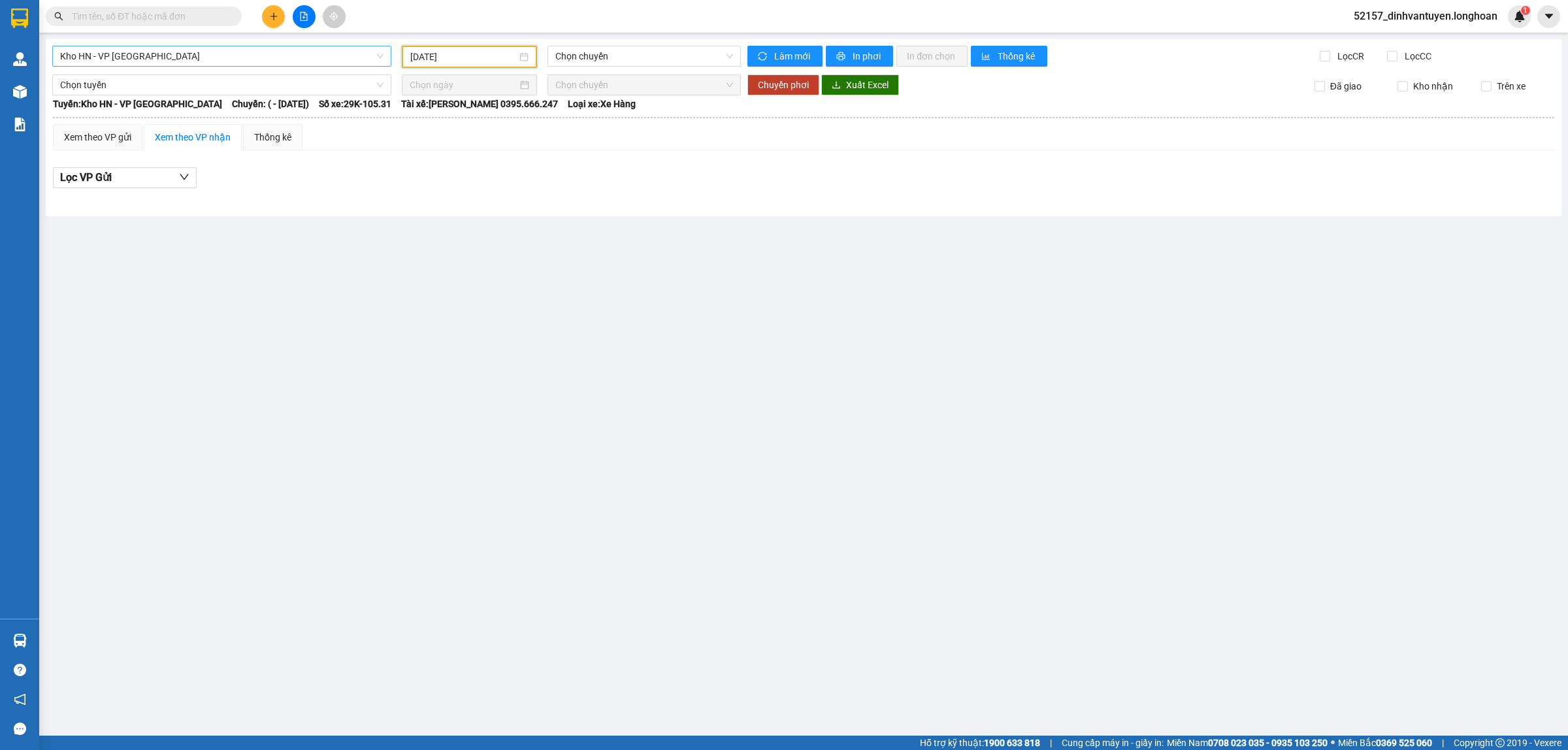
click at [459, 51] on input "[DATE]" at bounding box center [463, 56] width 107 height 14
click at [462, 166] on div "12" at bounding box center [469, 171] width 16 height 16
type input "[DATE]"
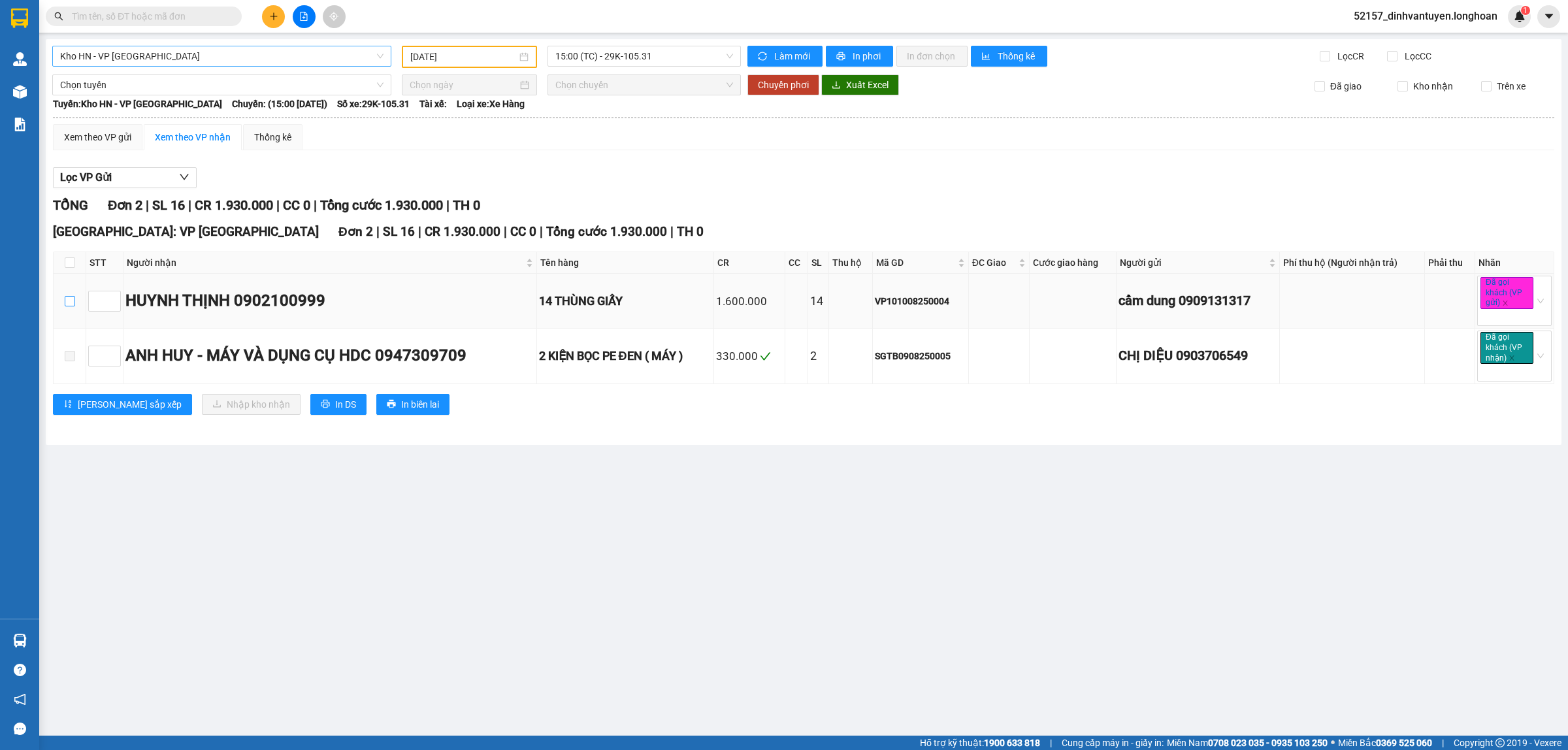
click at [65, 301] on input "checkbox" at bounding box center [70, 301] width 11 height 11
checkbox input "true"
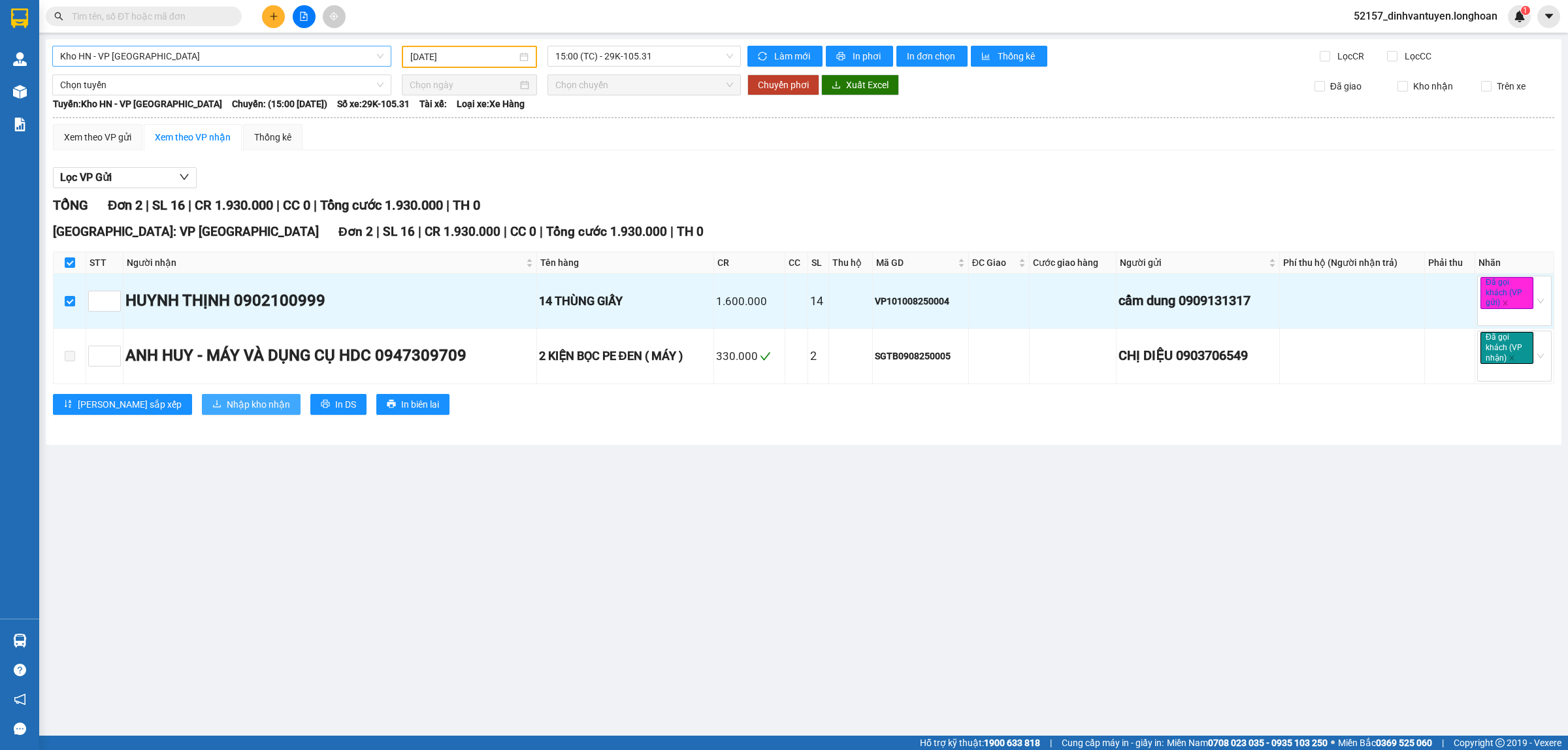
click at [226, 406] on span "Nhập kho nhận" at bounding box center [258, 405] width 63 height 14
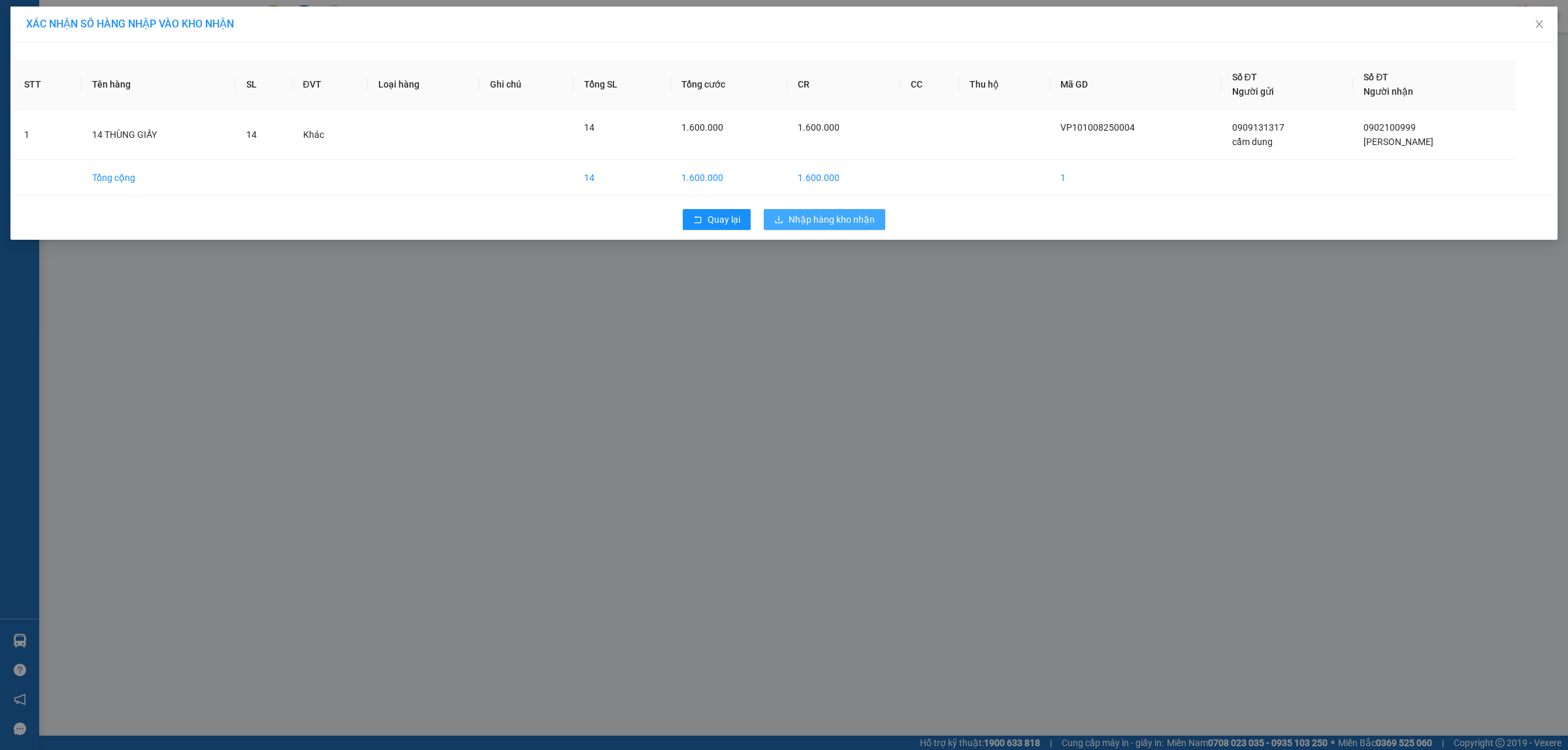
click at [810, 224] on span "Nhập hàng kho nhận" at bounding box center [832, 219] width 86 height 14
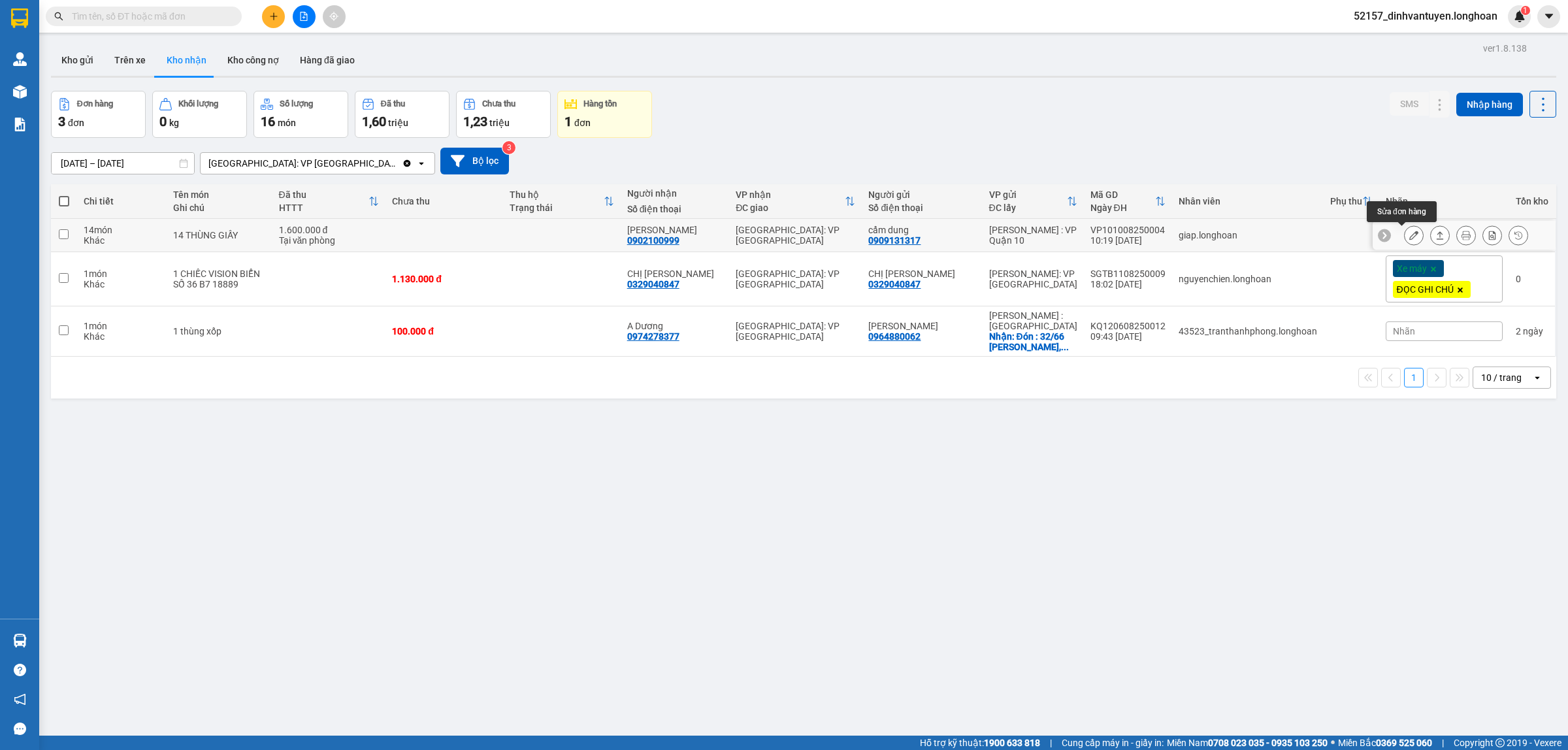
click at [1407, 236] on button at bounding box center [1414, 235] width 18 height 23
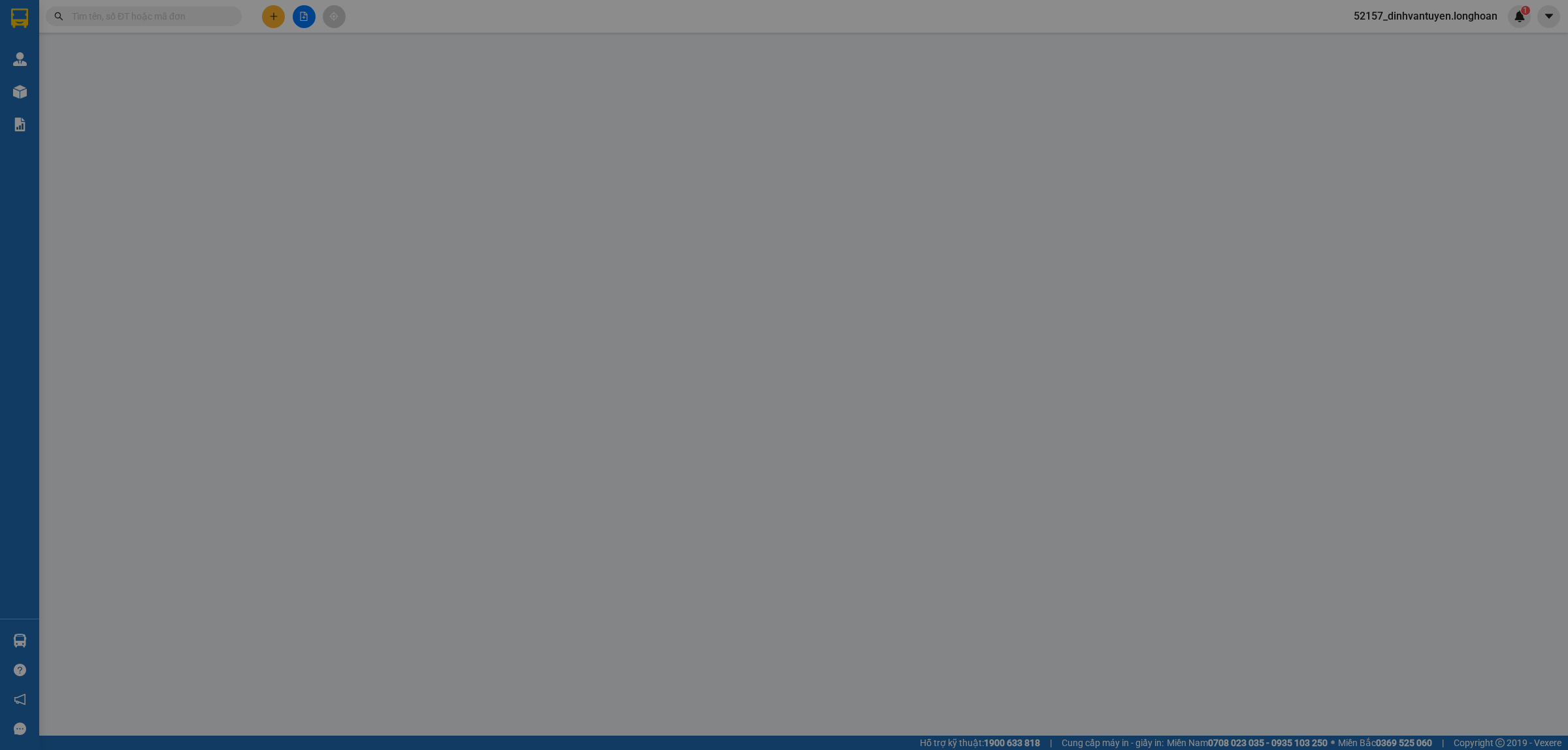
type input "0909131317"
type input "cẩm dung"
type input "0902100999"
type input "[PERSON_NAME]"
type input "1.600.000"
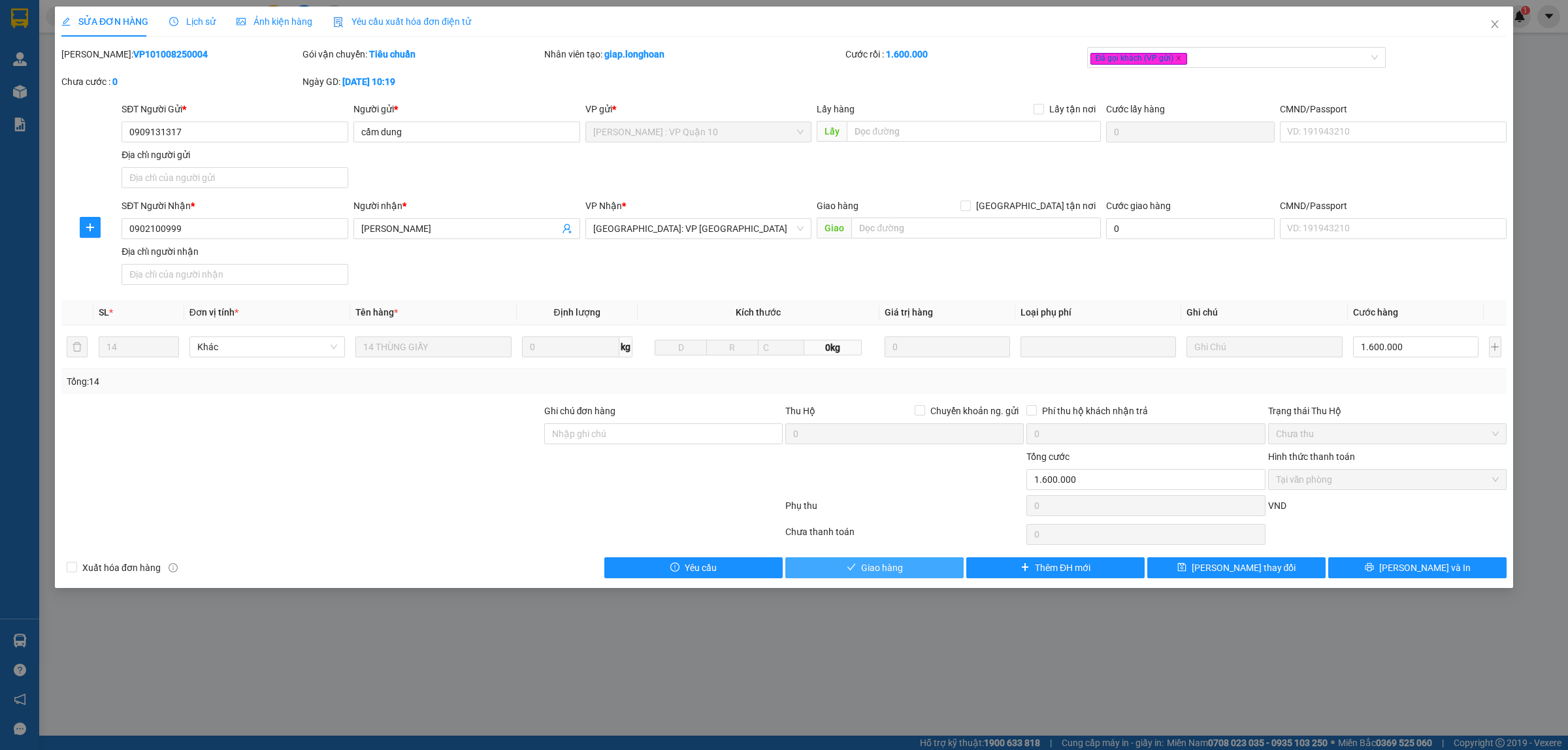
click at [913, 573] on button "Giao hàng" at bounding box center [875, 568] width 178 height 21
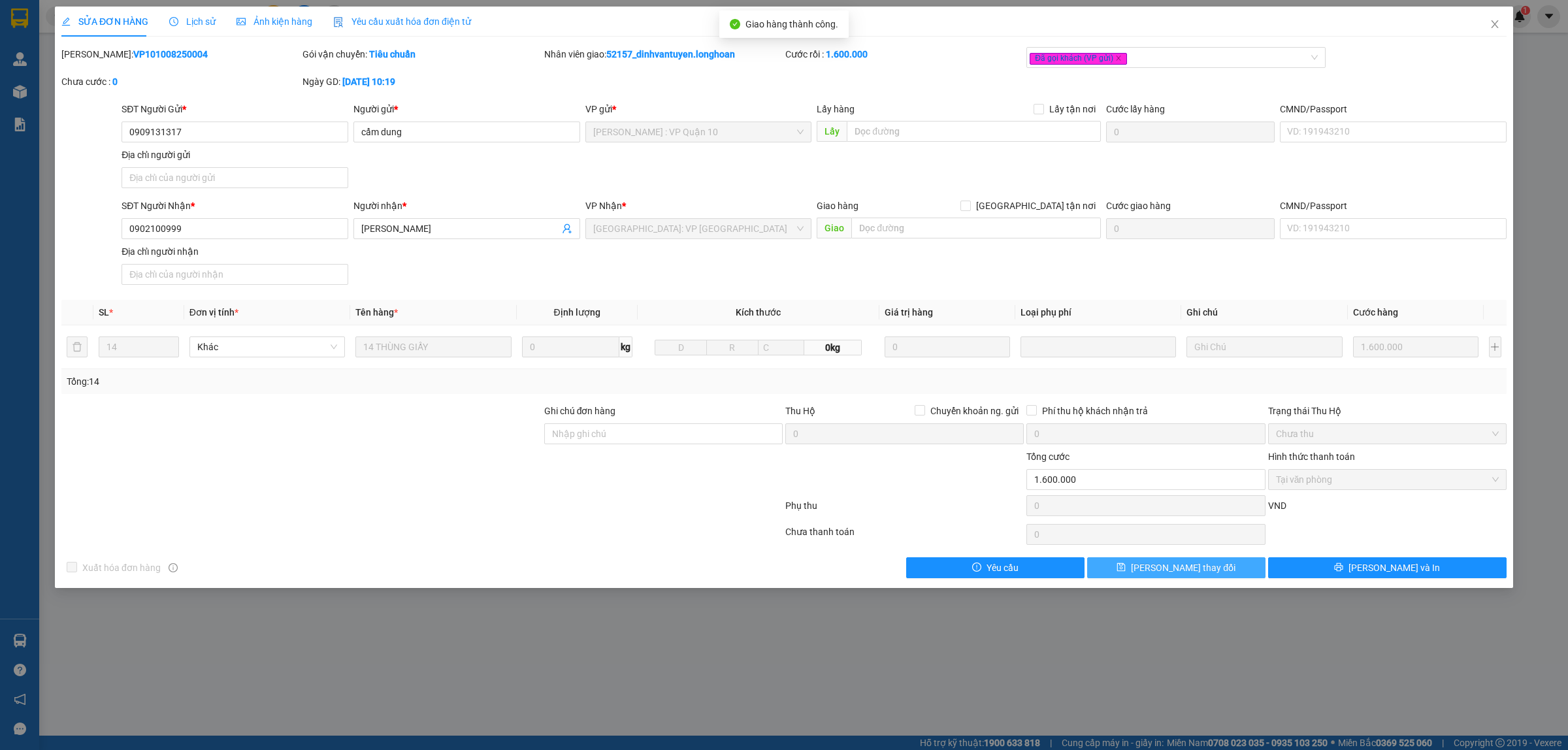
drag, startPoint x: 1223, startPoint y: 570, endPoint x: 1144, endPoint y: 557, distance: 80.1
click at [1222, 570] on button "[PERSON_NAME] thay đổi" at bounding box center [1176, 568] width 178 height 21
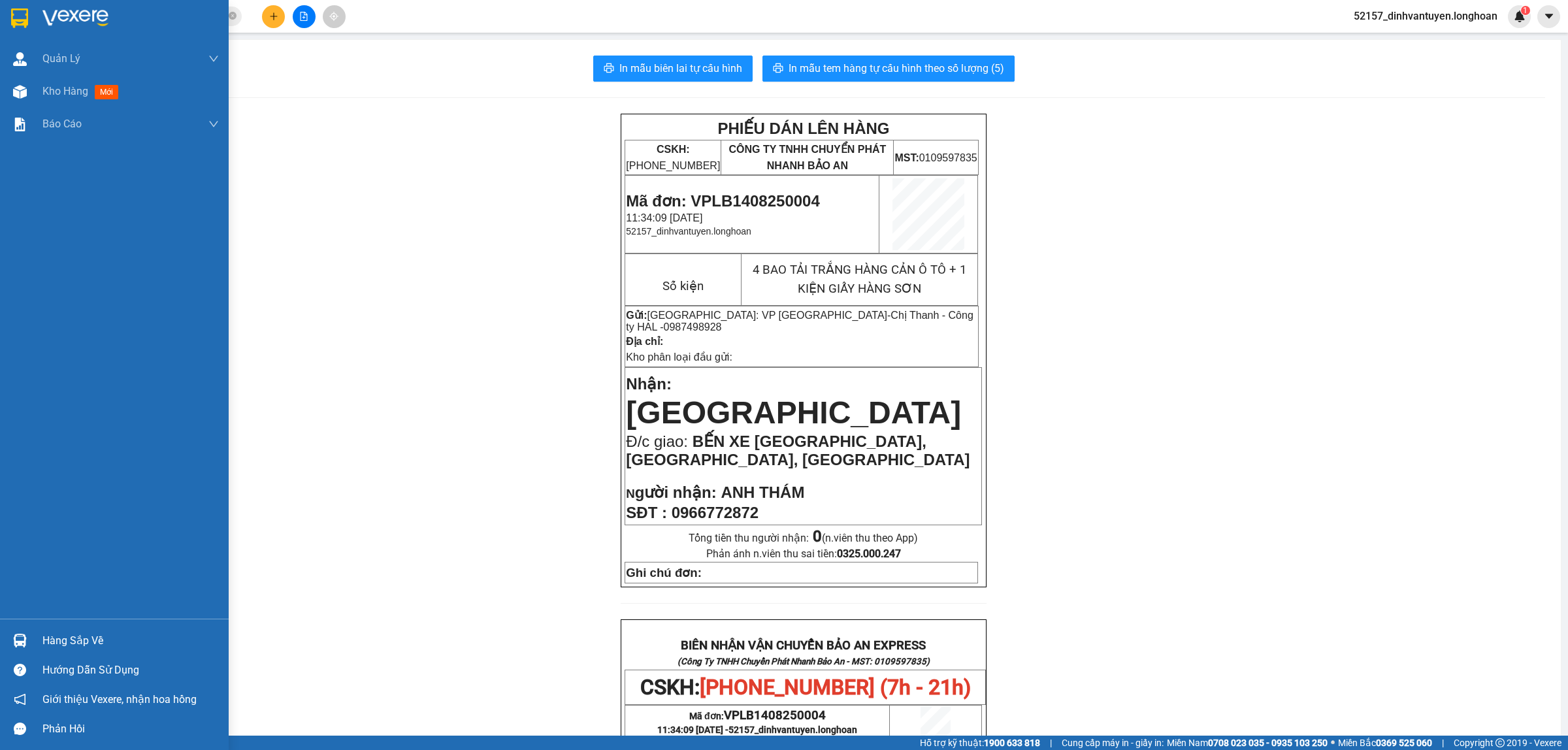
click at [21, 14] on img at bounding box center [19, 19] width 17 height 19
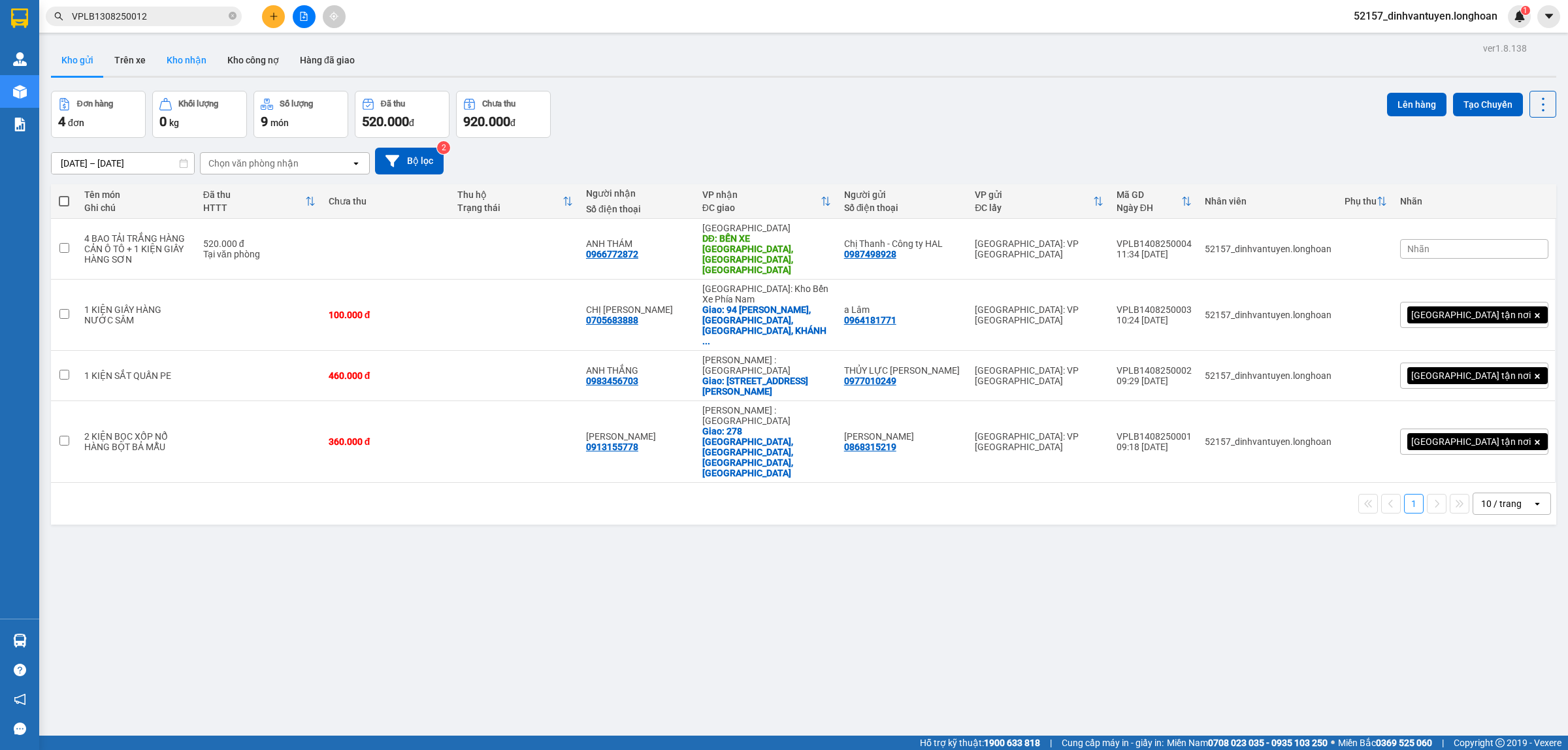
click at [172, 54] on button "Kho nhận" at bounding box center [186, 60] width 61 height 32
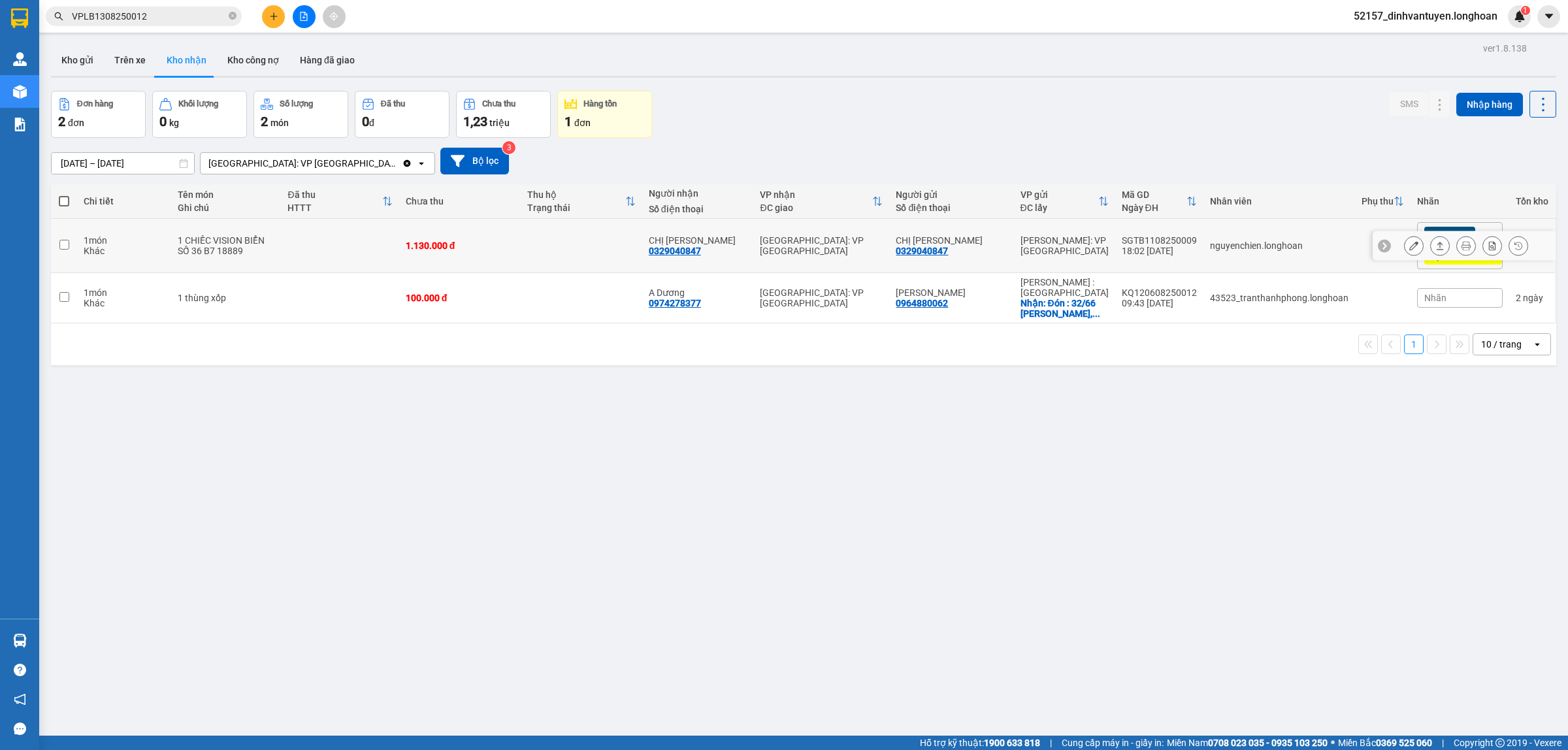
drag, startPoint x: 682, startPoint y: 250, endPoint x: 625, endPoint y: 265, distance: 58.9
click at [625, 265] on td at bounding box center [581, 246] width 122 height 55
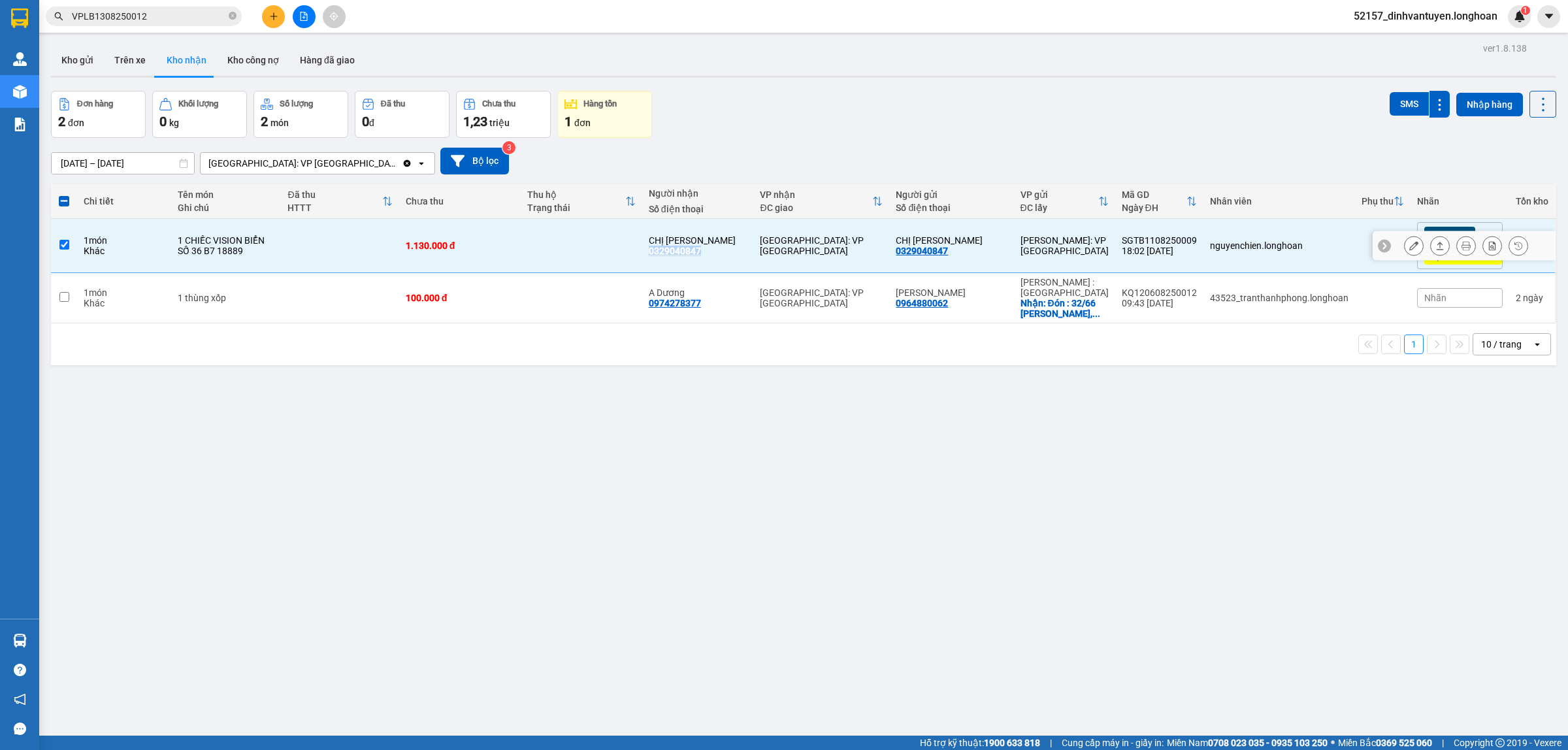
drag, startPoint x: 717, startPoint y: 252, endPoint x: 657, endPoint y: 254, distance: 60.0
click at [657, 254] on div "CHỊ NGOAN 0329040847" at bounding box center [699, 246] width 99 height 21
checkbox input "false"
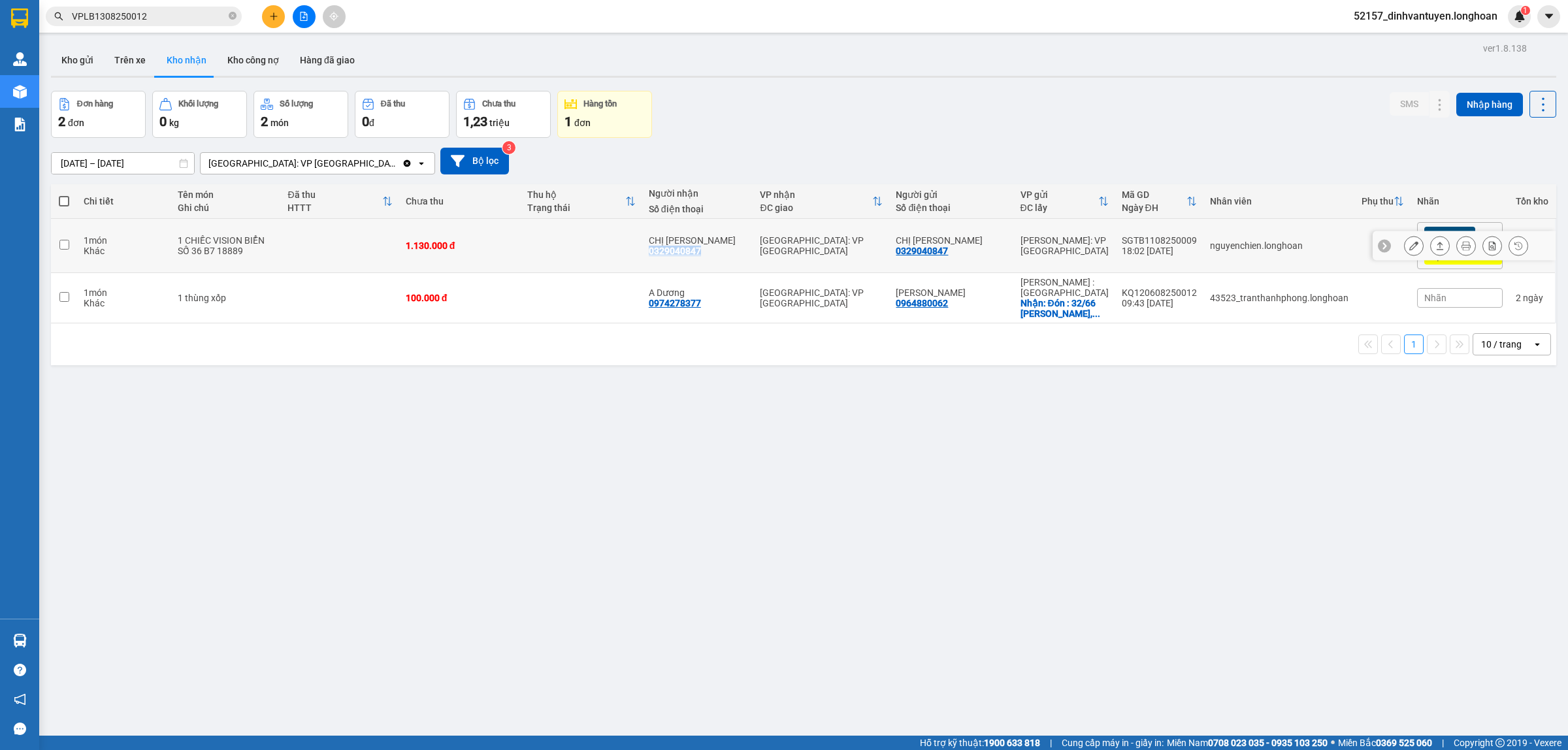
copy div "0329040847"
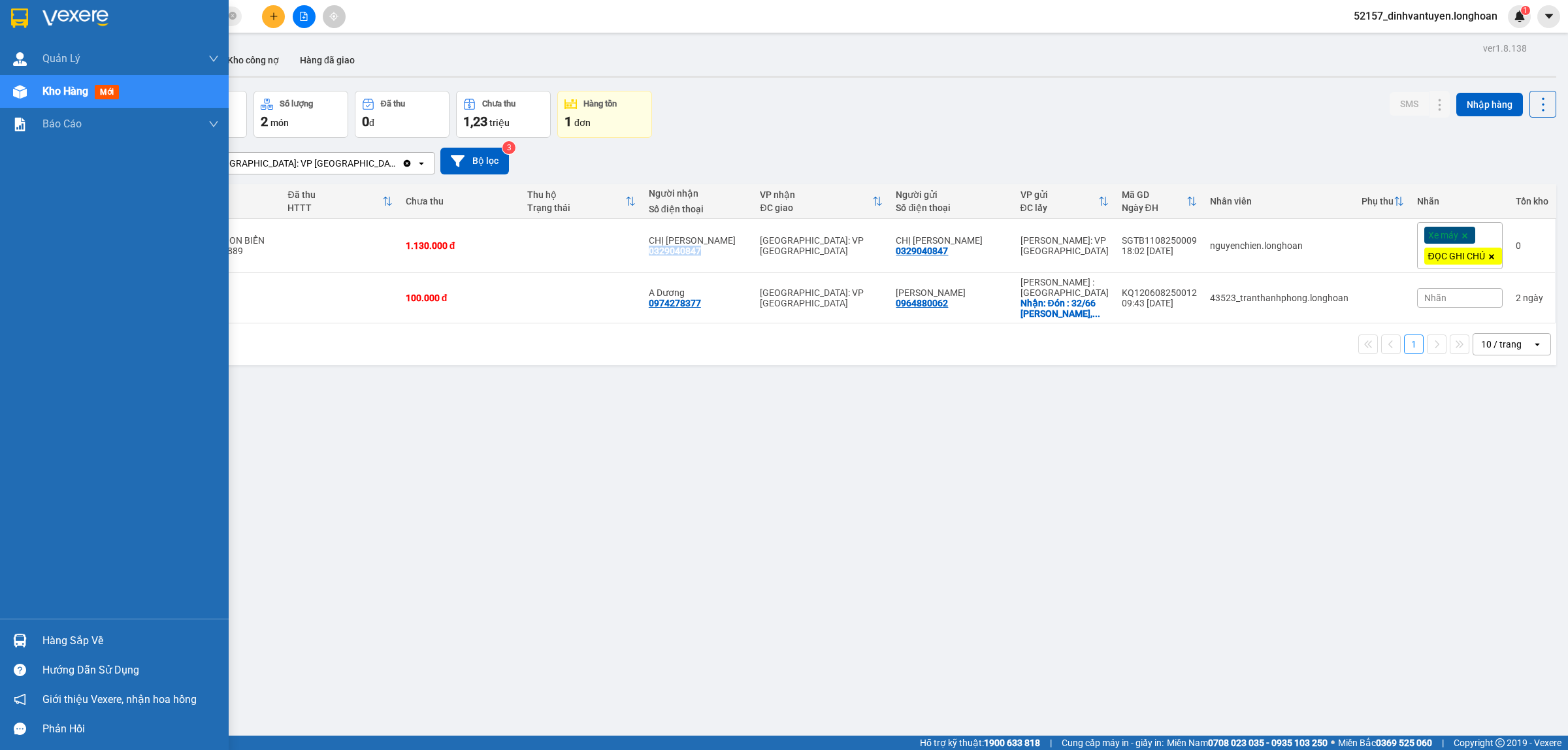
click at [19, 13] on img at bounding box center [19, 19] width 17 height 19
